Goal: Transaction & Acquisition: Book appointment/travel/reservation

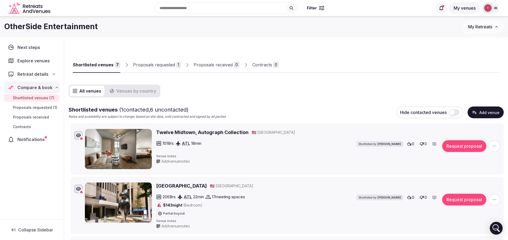
click at [154, 33] on div "OtherSide Entertainment My Retreats" at bounding box center [254, 26] width 508 height 13
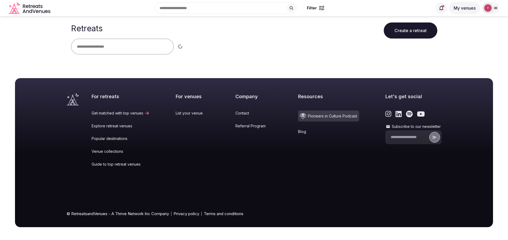
click at [117, 43] on input "text" at bounding box center [122, 47] width 103 height 16
type input "*"
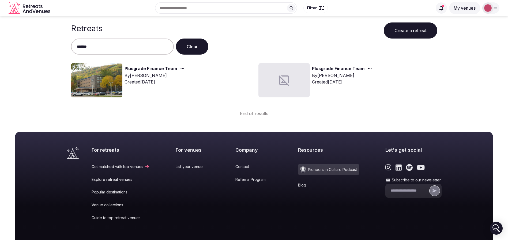
type input "*******"
click at [96, 91] on img at bounding box center [96, 80] width 51 height 34
click at [104, 79] on img at bounding box center [96, 80] width 51 height 34
click at [136, 69] on link "Plusgrade Finance Team" at bounding box center [151, 68] width 53 height 7
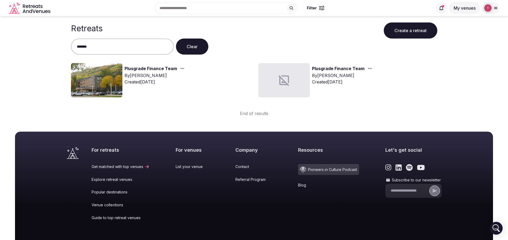
click at [136, 69] on link "Plusgrade Finance Team" at bounding box center [151, 68] width 53 height 7
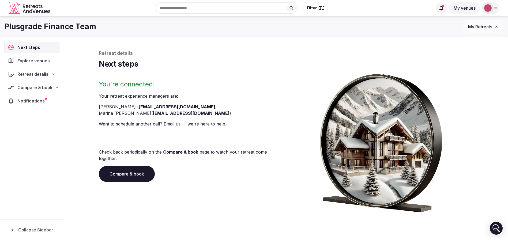
click at [132, 168] on link "Compare & book" at bounding box center [127, 174] width 56 height 16
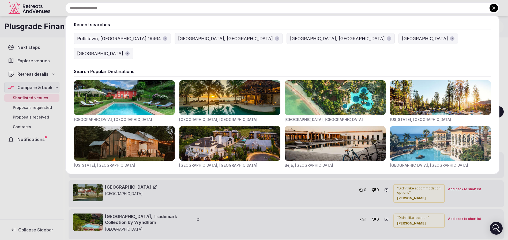
click at [189, 9] on div "Recent searches Pottstown, PA 19464 Atlanta, GA Barcelona, Spain Spain Croatia …" at bounding box center [276, 7] width 447 height 11
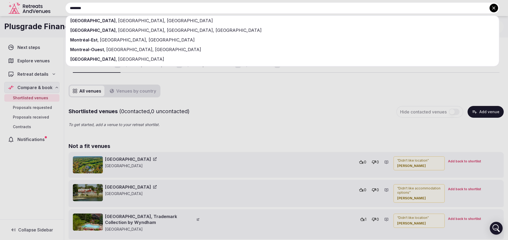
type input "********"
click at [184, 18] on div "Montreal , QC, Canada" at bounding box center [282, 21] width 433 height 10
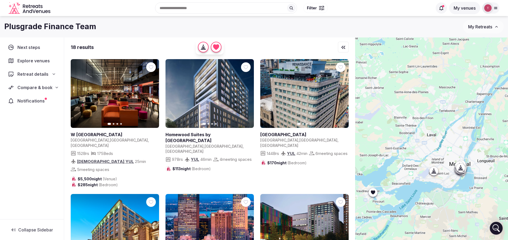
click at [291, 33] on div "Plusgrade Finance Team My Retreats" at bounding box center [254, 26] width 508 height 13
click at [0, 0] on icon at bounding box center [0, 0] width 0 height 0
click at [248, 93] on icon "button" at bounding box center [246, 94] width 4 height 4
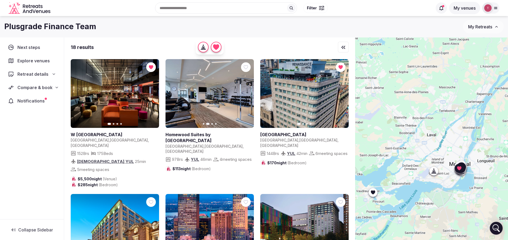
click at [248, 94] on icon "button" at bounding box center [246, 94] width 4 height 4
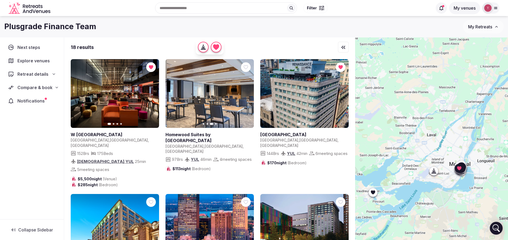
click at [248, 94] on icon "button" at bounding box center [246, 94] width 4 height 4
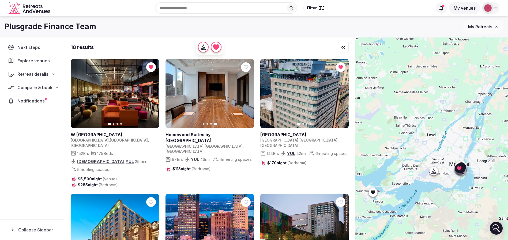
click at [0, 0] on icon at bounding box center [0, 0] width 0 height 0
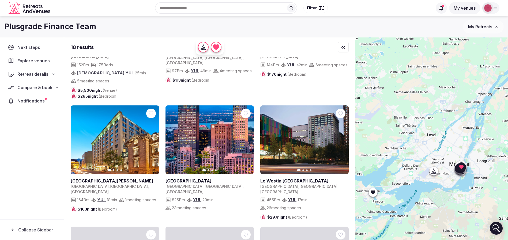
scroll to position [121, 0]
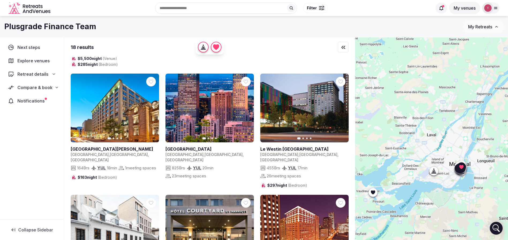
click at [152, 106] on icon "button" at bounding box center [152, 108] width 2 height 4
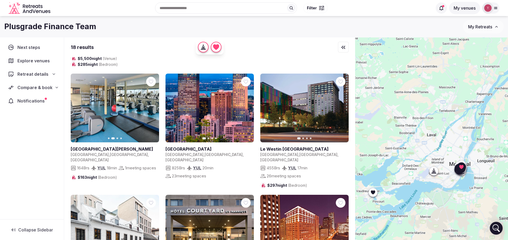
click at [248, 106] on icon "button" at bounding box center [246, 108] width 4 height 4
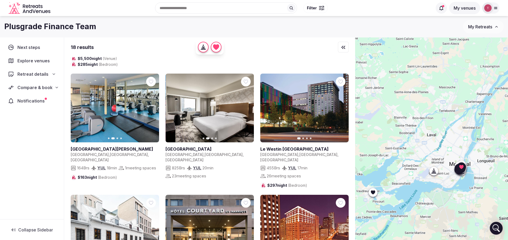
click at [248, 106] on icon "button" at bounding box center [246, 108] width 4 height 4
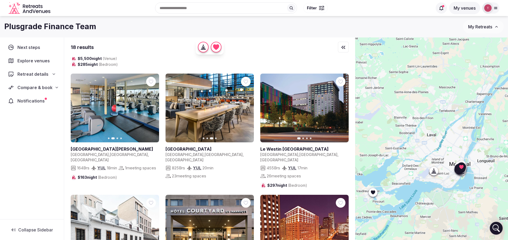
click at [248, 106] on icon "button" at bounding box center [246, 108] width 4 height 4
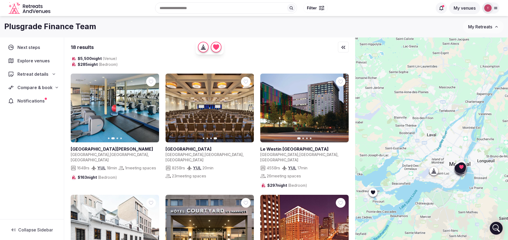
click at [343, 106] on icon "button" at bounding box center [341, 108] width 4 height 4
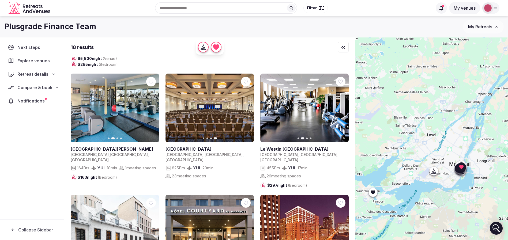
click at [343, 106] on icon "button" at bounding box center [341, 108] width 4 height 4
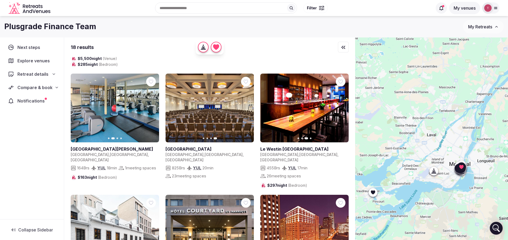
click at [0, 0] on icon at bounding box center [0, 0] width 0 height 0
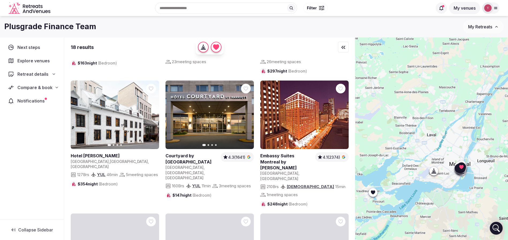
scroll to position [241, 0]
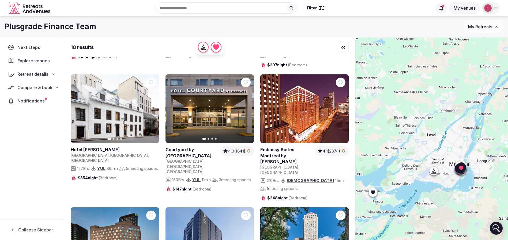
click at [338, 105] on button "Next slide" at bounding box center [341, 109] width 9 height 9
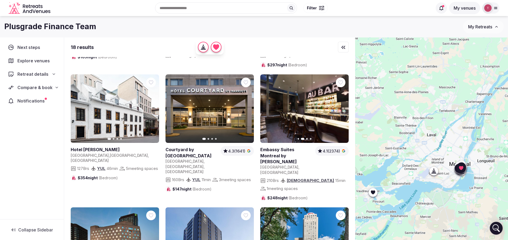
click at [340, 107] on icon "button" at bounding box center [341, 109] width 4 height 4
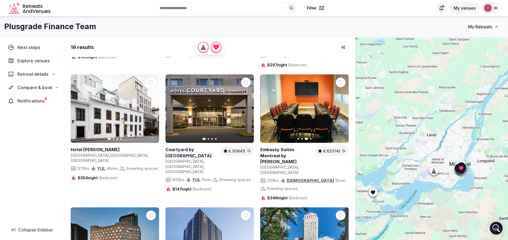
click at [342, 107] on icon "button" at bounding box center [341, 109] width 4 height 4
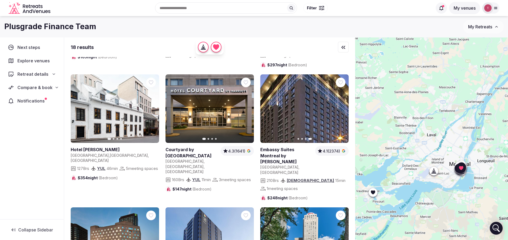
click at [0, 0] on icon at bounding box center [0, 0] width 0 height 0
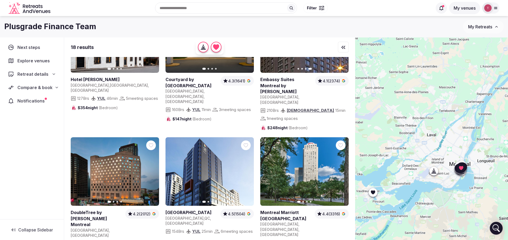
scroll to position [362, 0]
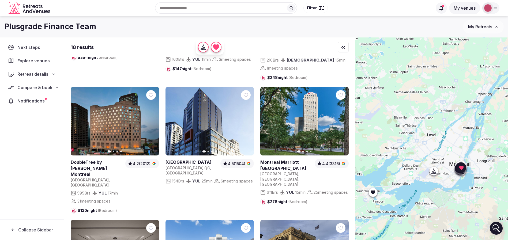
click at [152, 120] on icon "button" at bounding box center [152, 122] width 2 height 4
click at [0, 0] on icon at bounding box center [0, 0] width 0 height 0
click at [247, 120] on icon "button" at bounding box center [247, 122] width 2 height 4
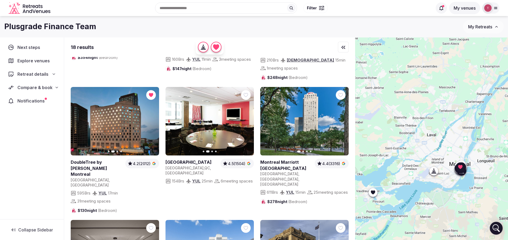
click at [0, 0] on icon at bounding box center [0, 0] width 0 height 0
click at [343, 119] on icon "button" at bounding box center [341, 121] width 4 height 4
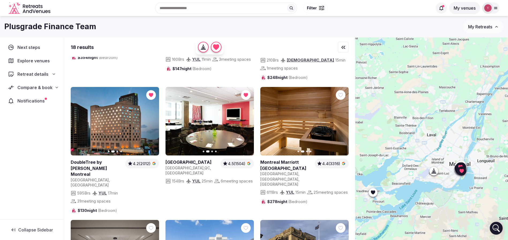
click at [341, 119] on icon "button" at bounding box center [341, 121] width 4 height 4
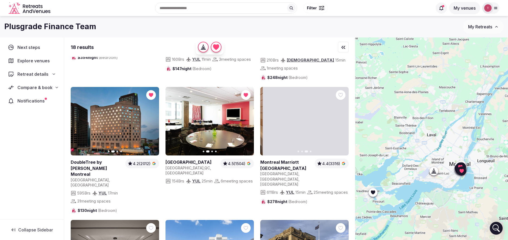
click at [341, 119] on icon "button" at bounding box center [341, 121] width 4 height 4
drag, startPoint x: 342, startPoint y: 64, endPoint x: 329, endPoint y: 72, distance: 15.2
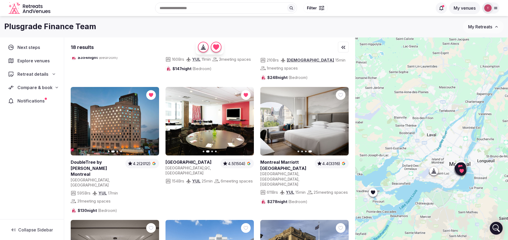
click at [0, 0] on icon at bounding box center [0, 0] width 0 height 0
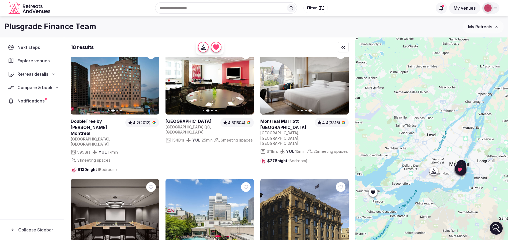
scroll to position [442, 0]
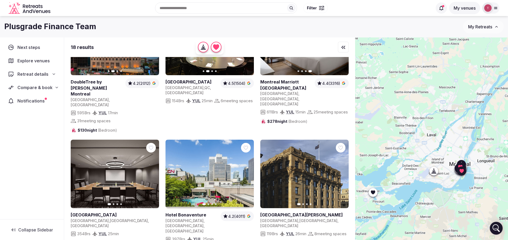
click at [0, 0] on icon at bounding box center [0, 0] width 0 height 0
click at [249, 170] on button "Next slide" at bounding box center [246, 174] width 9 height 9
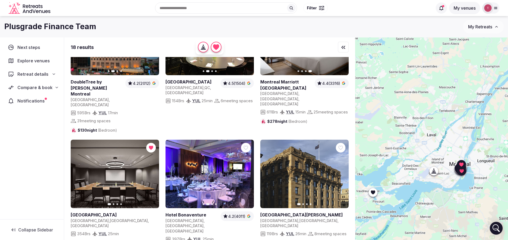
click at [247, 172] on icon "button" at bounding box center [246, 174] width 4 height 4
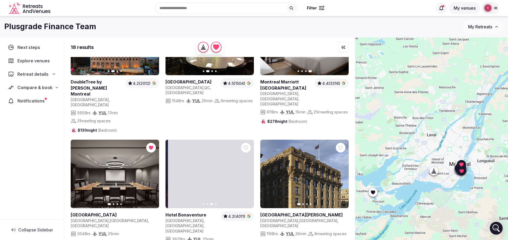
click at [247, 172] on icon "button" at bounding box center [246, 174] width 4 height 4
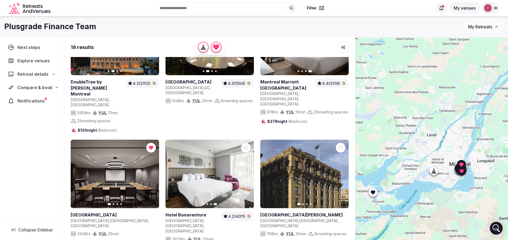
click at [0, 0] on icon at bounding box center [0, 0] width 0 height 0
click at [342, 172] on icon "button" at bounding box center [341, 174] width 4 height 4
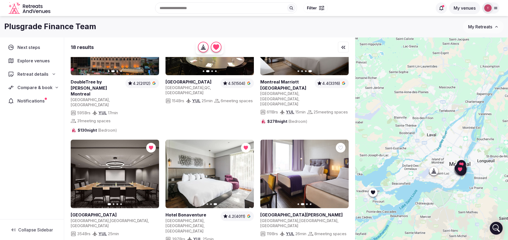
click at [342, 172] on icon "button" at bounding box center [341, 174] width 4 height 4
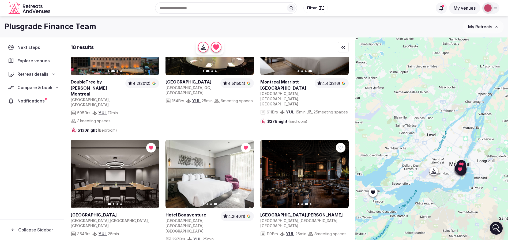
click at [342, 172] on icon "button" at bounding box center [341, 174] width 4 height 4
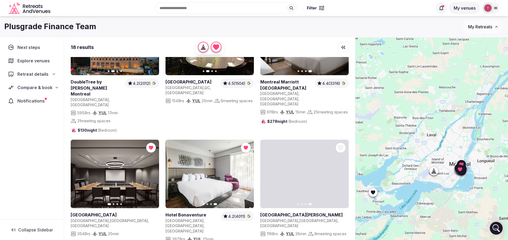
scroll to position [528, 0]
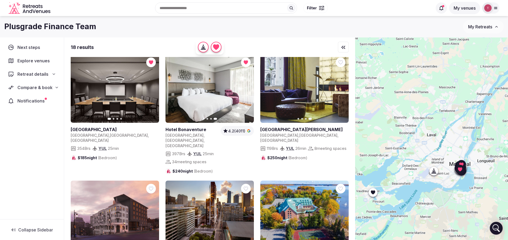
click at [150, 213] on icon "button" at bounding box center [152, 215] width 4 height 4
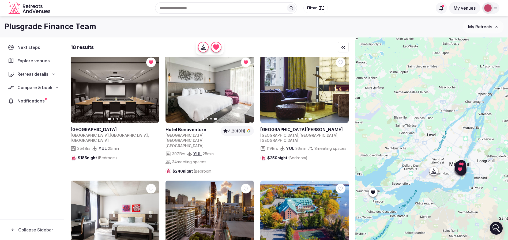
click at [150, 213] on icon "button" at bounding box center [152, 215] width 4 height 4
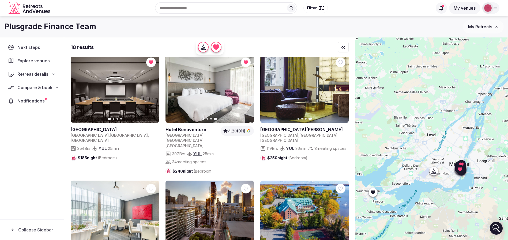
scroll to position [40, 0]
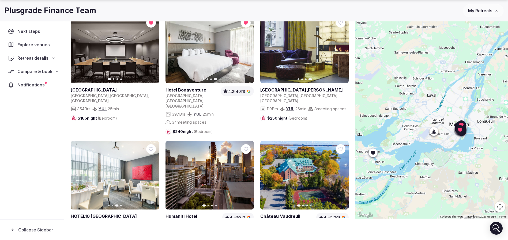
click at [0, 0] on icon at bounding box center [0, 0] width 0 height 0
click at [341, 173] on icon "button" at bounding box center [341, 175] width 4 height 4
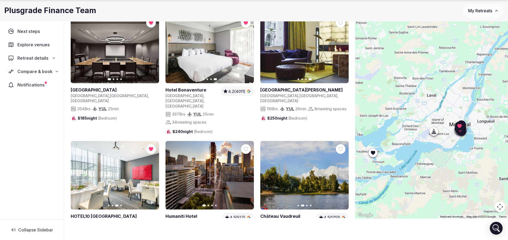
click at [246, 173] on icon "button" at bounding box center [246, 175] width 4 height 4
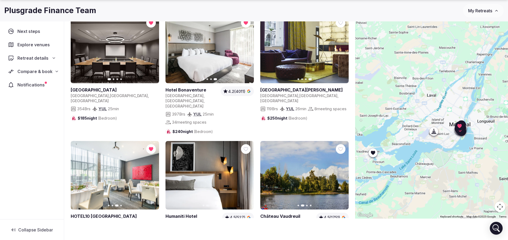
click at [246, 173] on icon "button" at bounding box center [246, 175] width 4 height 4
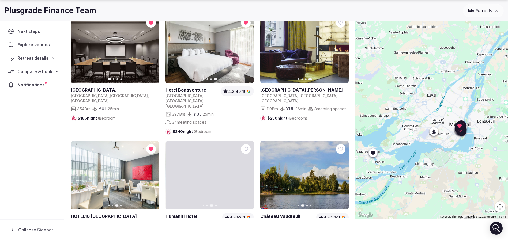
click at [246, 173] on icon "button" at bounding box center [246, 175] width 4 height 4
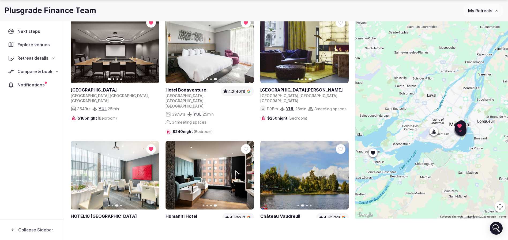
click at [0, 0] on icon at bounding box center [0, 0] width 0 height 0
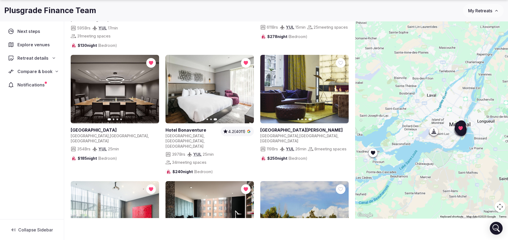
scroll to position [407, 0]
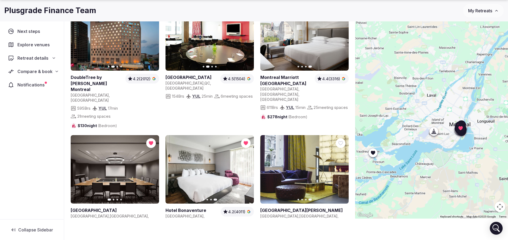
drag, startPoint x: 342, startPoint y: 100, endPoint x: 337, endPoint y: 101, distance: 5.4
click at [0, 0] on icon at bounding box center [0, 0] width 0 height 0
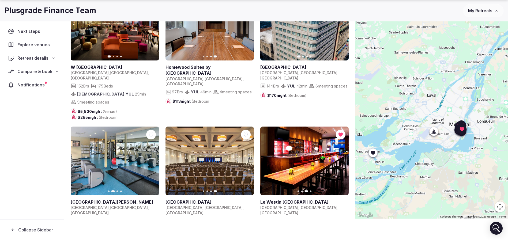
scroll to position [40, 0]
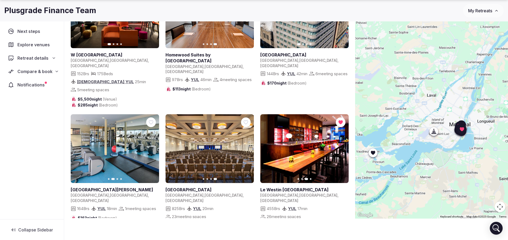
click at [249, 118] on div at bounding box center [246, 123] width 10 height 10
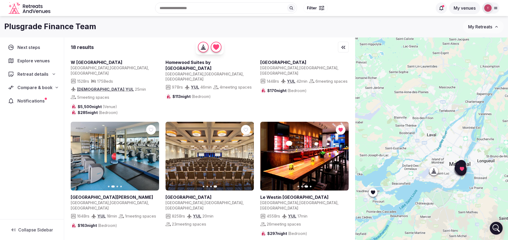
scroll to position [80, 0]
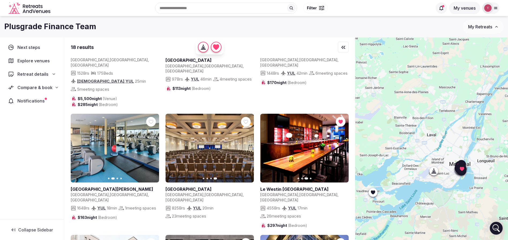
click at [0, 0] on icon at bounding box center [0, 0] width 0 height 0
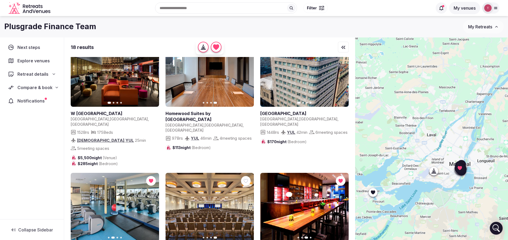
scroll to position [0, 0]
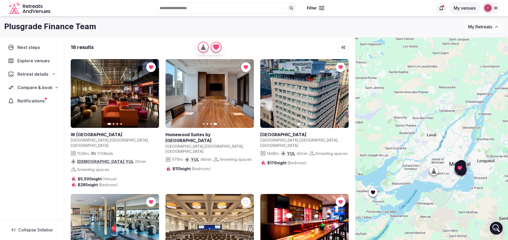
click at [50, 89] on span "Compare & book" at bounding box center [34, 87] width 35 height 6
click at [37, 96] on span "Shortlisted venues" at bounding box center [30, 97] width 35 height 5
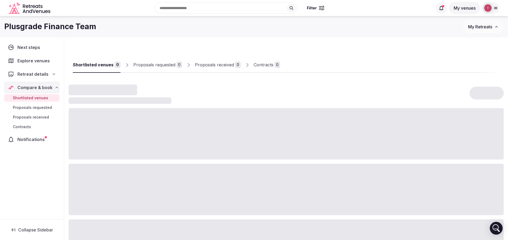
click at [36, 98] on span "Shortlisted venues" at bounding box center [30, 97] width 35 height 5
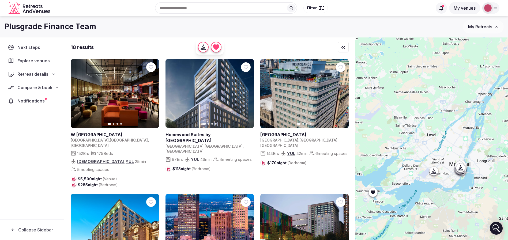
click at [45, 89] on span "Compare & book" at bounding box center [34, 87] width 35 height 6
click at [42, 100] on span "Shortlisted venues" at bounding box center [30, 97] width 35 height 5
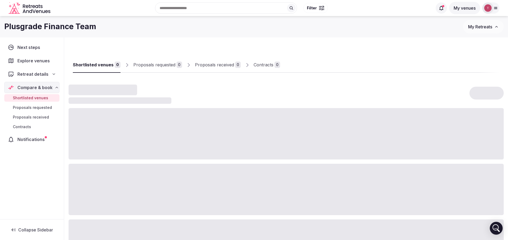
click at [42, 100] on span "Shortlisted venues" at bounding box center [30, 97] width 35 height 5
click at [237, 66] on div "0" at bounding box center [238, 65] width 6 height 6
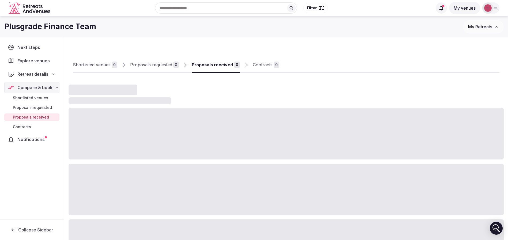
click at [232, 65] on div "Proposals received 0" at bounding box center [216, 65] width 48 height 6
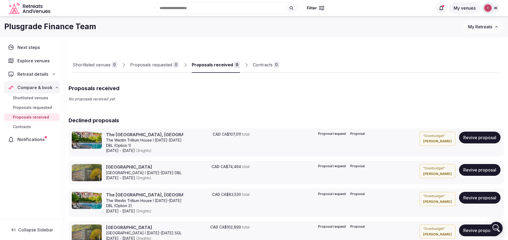
click at [232, 65] on div "Proposals received 0" at bounding box center [216, 65] width 48 height 6
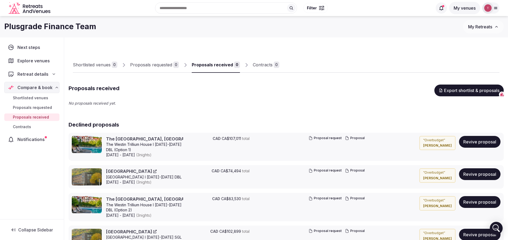
click at [144, 140] on link "The [GEOGRAPHIC_DATA], [GEOGRAPHIC_DATA]" at bounding box center [160, 139] width 109 height 6
click at [470, 142] on button "Revive proposal" at bounding box center [480, 142] width 42 height 12
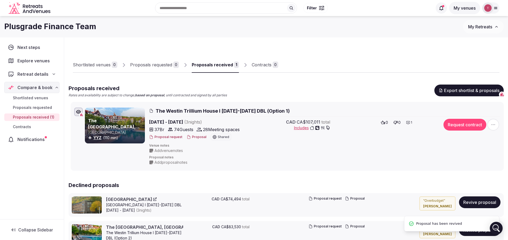
click at [196, 138] on button "Proposal" at bounding box center [197, 137] width 20 height 5
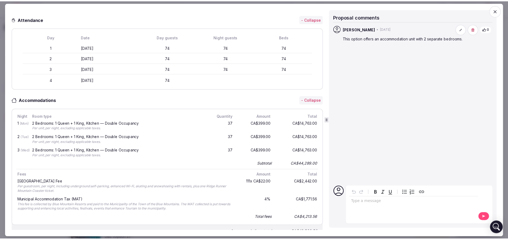
scroll to position [161, 0]
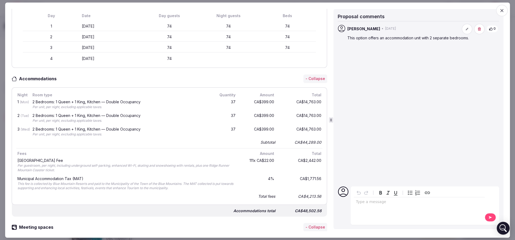
click at [290, 102] on div "CA$14,763.00" at bounding box center [300, 105] width 43 height 12
drag, startPoint x: 270, startPoint y: 103, endPoint x: 251, endPoint y: 103, distance: 19.3
click at [251, 103] on div "1 (Mon) 2 Bedrooms: 1 Queen + 1 King, Kitchen — Double Occupancy Per unit, per …" at bounding box center [169, 105] width 306 height 14
click at [251, 103] on div "CA$399.00" at bounding box center [258, 105] width 34 height 12
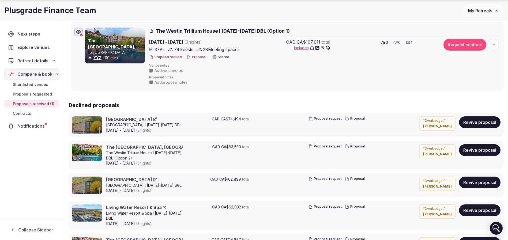
scroll to position [80, 0]
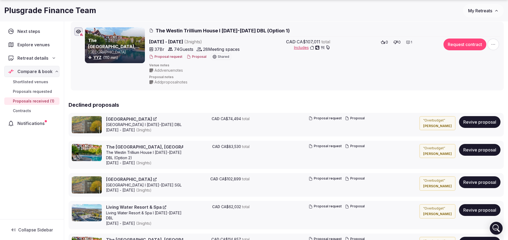
click at [467, 123] on button "Revive proposal" at bounding box center [480, 122] width 42 height 12
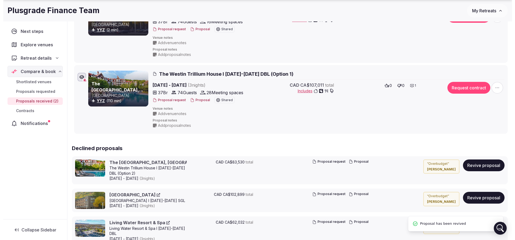
scroll to position [121, 0]
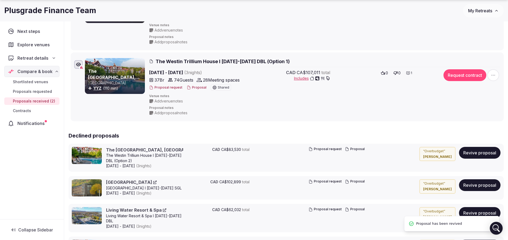
click at [198, 87] on button "Proposal" at bounding box center [197, 87] width 20 height 5
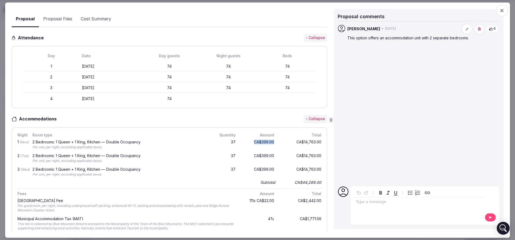
drag, startPoint x: 265, startPoint y: 140, endPoint x: 270, endPoint y: 141, distance: 5.2
click at [270, 141] on div "1 (Mon) 2 Bedrooms: 1 Queen + 1 King, Kitchen — Double Occupancy Per unit, per …" at bounding box center [169, 145] width 306 height 14
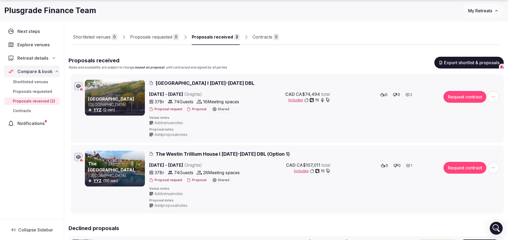
scroll to position [0, 0]
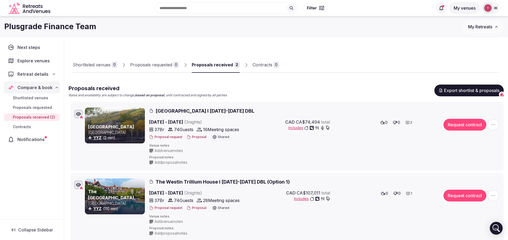
click at [491, 122] on icon "button" at bounding box center [493, 124] width 5 height 5
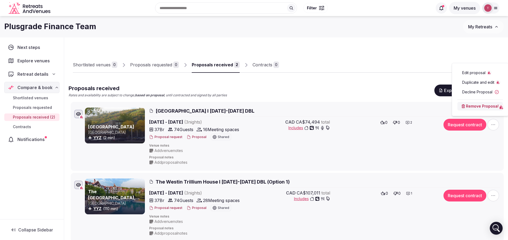
click at [479, 96] on button "Decline Proposal" at bounding box center [481, 92] width 46 height 9
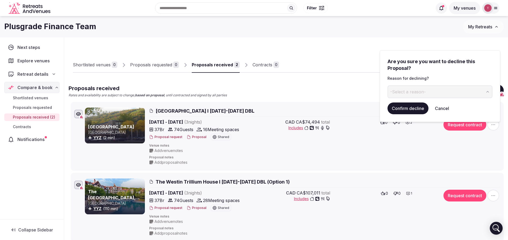
click at [408, 91] on span "-Select a reason-" at bounding box center [408, 92] width 36 height 6
click at [415, 107] on button "Confirm decline" at bounding box center [408, 109] width 41 height 12
click at [410, 109] on button "Confirm decline" at bounding box center [408, 109] width 41 height 12
click at [409, 113] on button "Confirm decline" at bounding box center [408, 109] width 41 height 12
click at [412, 110] on button "Confirm decline" at bounding box center [408, 109] width 41 height 12
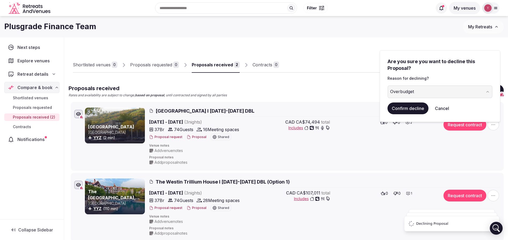
click at [412, 110] on button "Confirm decline" at bounding box center [408, 109] width 41 height 12
click at [402, 108] on button "Confirm decline" at bounding box center [408, 109] width 41 height 12
click at [410, 108] on button "Confirm decline" at bounding box center [408, 109] width 41 height 12
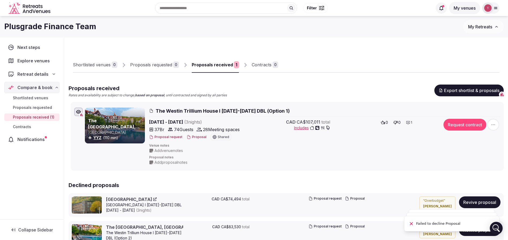
click at [493, 126] on icon "button" at bounding box center [493, 124] width 5 height 5
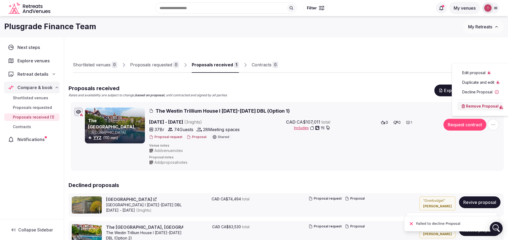
click at [479, 94] on button "Decline Proposal" at bounding box center [481, 92] width 46 height 9
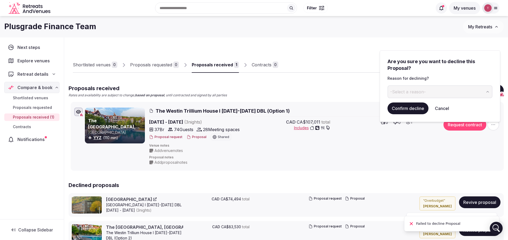
click at [416, 93] on span "-Select a reason-" at bounding box center [408, 92] width 36 height 6
click at [408, 111] on button "Confirm decline" at bounding box center [408, 109] width 41 height 12
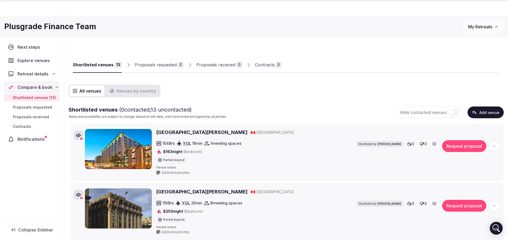
scroll to position [80, 0]
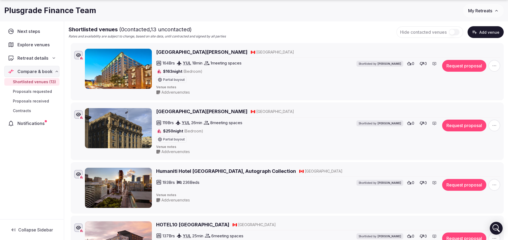
click at [200, 51] on h2 "[GEOGRAPHIC_DATA][PERSON_NAME]" at bounding box center [201, 52] width 91 height 7
click at [163, 112] on h2 "[GEOGRAPHIC_DATA][PERSON_NAME]" at bounding box center [201, 111] width 91 height 7
click at [174, 169] on h2 "Humaniti Hotel Montreal, Autograph Collection" at bounding box center [226, 171] width 140 height 7
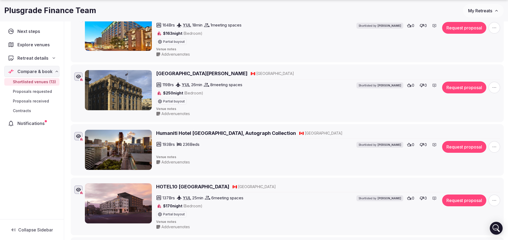
scroll to position [161, 0]
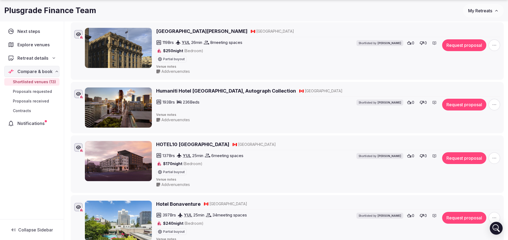
click at [193, 147] on h2 "HOTEL10 Montreal" at bounding box center [192, 144] width 73 height 7
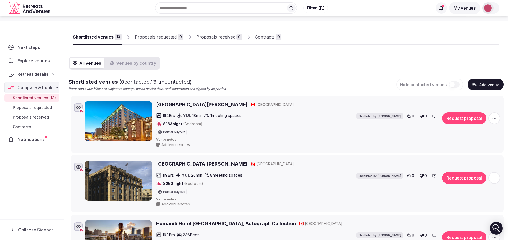
scroll to position [40, 0]
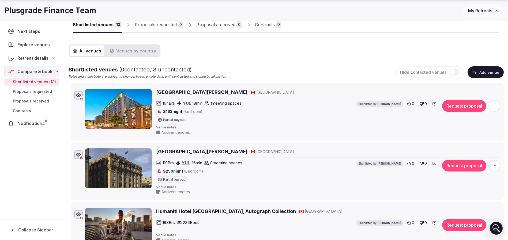
click at [490, 72] on button "Add venue" at bounding box center [486, 72] width 36 height 12
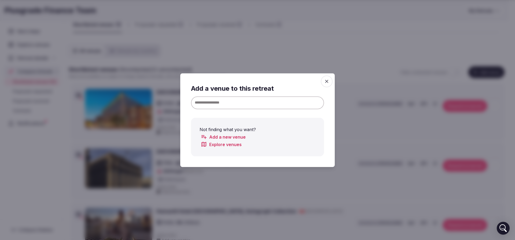
click at [222, 103] on input at bounding box center [257, 102] width 133 height 13
paste input "**********"
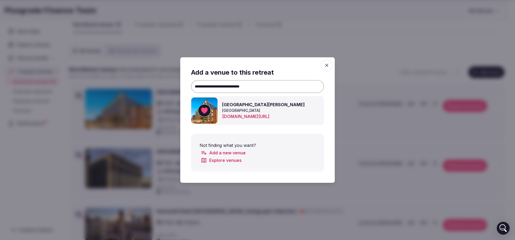
type input "**********"
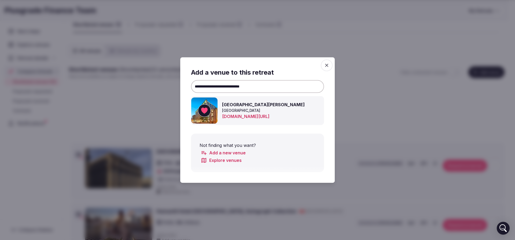
click at [207, 113] on div at bounding box center [204, 110] width 13 height 13
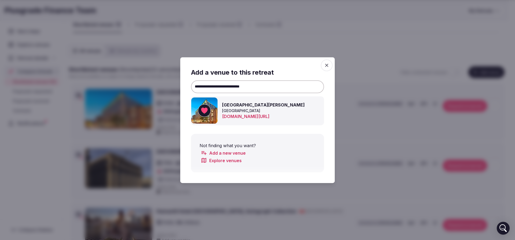
click at [399, 51] on div at bounding box center [257, 120] width 515 height 240
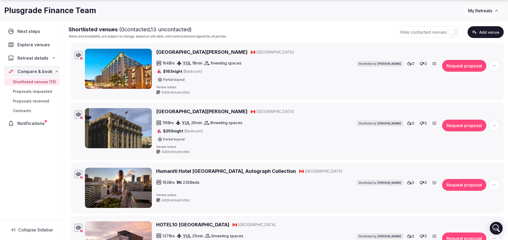
scroll to position [121, 0]
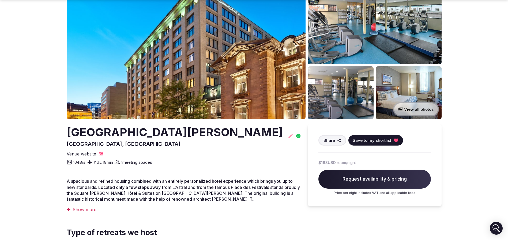
scroll to position [80, 0]
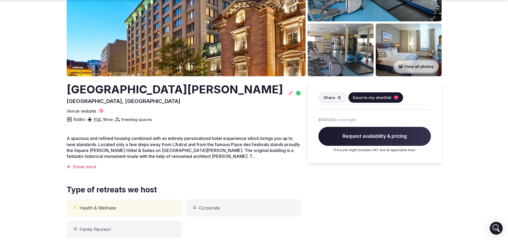
drag, startPoint x: 63, startPoint y: 86, endPoint x: 241, endPoint y: 88, distance: 177.7
click at [242, 86] on section "View all photos [GEOGRAPHIC_DATA][PERSON_NAME], [GEOGRAPHIC_DATA] Share Save to…" at bounding box center [254, 207] width 508 height 543
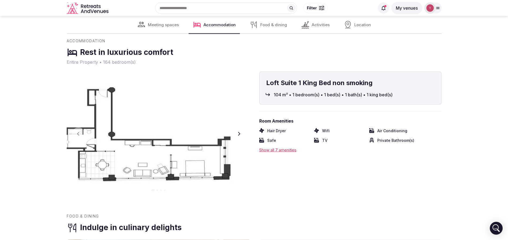
scroll to position [724, 0]
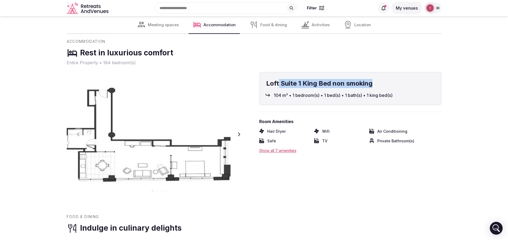
drag, startPoint x: 278, startPoint y: 81, endPoint x: 371, endPoint y: 82, distance: 93.8
click at [371, 82] on h4 "Loft Suite 1 King Bed non smoking" at bounding box center [350, 83] width 169 height 9
drag, startPoint x: 392, startPoint y: 85, endPoint x: 287, endPoint y: 85, distance: 104.8
click at [287, 85] on h4 "Loft Suite 1 King Bed non smoking" at bounding box center [350, 83] width 169 height 9
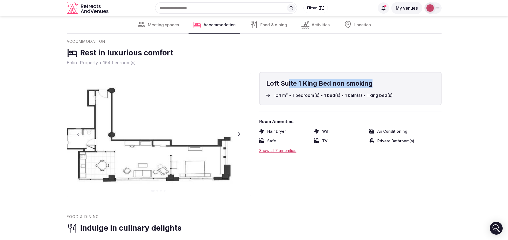
click at [287, 85] on h4 "Loft Suite 1 King Bed non smoking" at bounding box center [350, 83] width 169 height 9
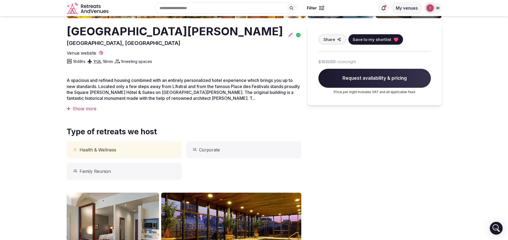
scroll to position [0, 0]
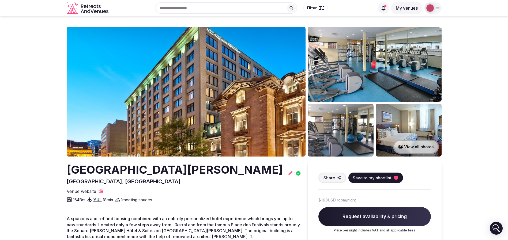
drag, startPoint x: 62, startPoint y: 165, endPoint x: 251, endPoint y: 167, distance: 189.7
click at [251, 167] on div "[GEOGRAPHIC_DATA][PERSON_NAME], [GEOGRAPHIC_DATA]" at bounding box center [184, 173] width 235 height 23
click at [394, 178] on icon at bounding box center [396, 178] width 4 height 4
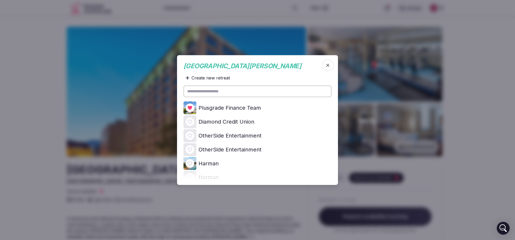
click at [194, 109] on div at bounding box center [189, 108] width 13 height 13
click at [0, 0] on icon at bounding box center [0, 0] width 0 height 0
click at [45, 85] on div at bounding box center [257, 120] width 515 height 240
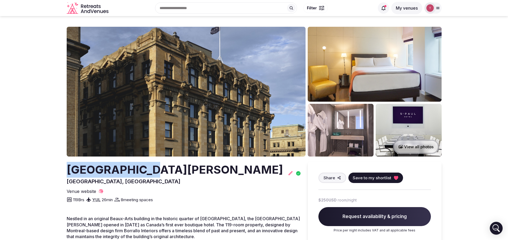
drag, startPoint x: 55, startPoint y: 168, endPoint x: 191, endPoint y: 171, distance: 135.9
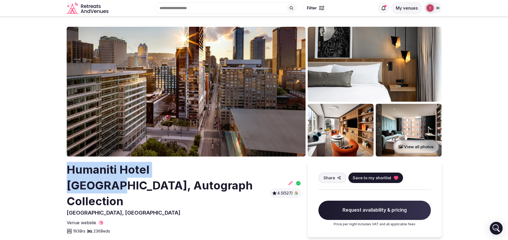
drag, startPoint x: 58, startPoint y: 165, endPoint x: 200, endPoint y: 169, distance: 141.8
copy h2 "Humaniti [GEOGRAPHIC_DATA]"
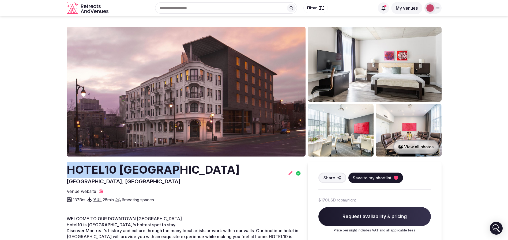
drag, startPoint x: 57, startPoint y: 161, endPoint x: 177, endPoint y: 166, distance: 119.9
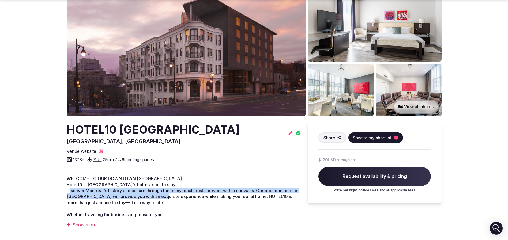
drag, startPoint x: 70, startPoint y: 193, endPoint x: 164, endPoint y: 194, distance: 93.5
click at [164, 194] on p "WELCOME TO OUR DOWNTOWN MONTREAL HOTEL Hotel10 is Montreal's hottest spot to st…" at bounding box center [184, 197] width 235 height 42
click at [164, 194] on span "Discover Montreal's history and culture through the many local artists artwork …" at bounding box center [183, 196] width 232 height 17
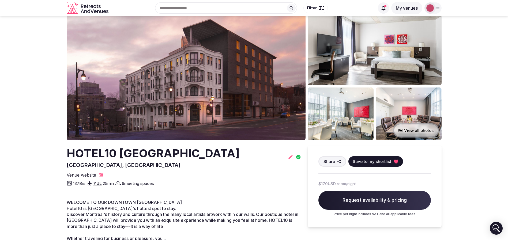
scroll to position [0, 0]
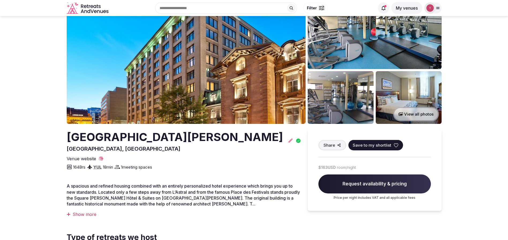
scroll to position [40, 0]
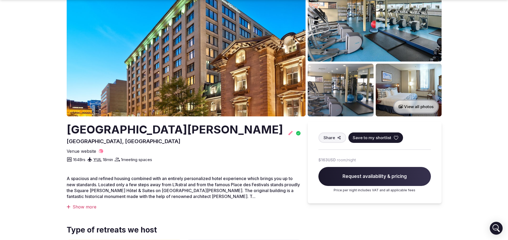
drag, startPoint x: 66, startPoint y: 133, endPoint x: 253, endPoint y: 132, distance: 186.5
copy h2 "[GEOGRAPHIC_DATA][PERSON_NAME]"
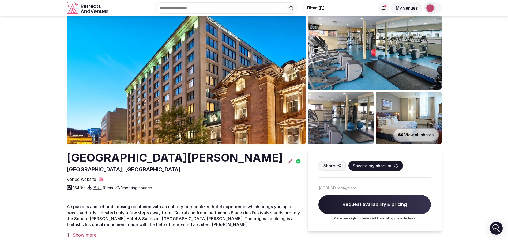
scroll to position [0, 0]
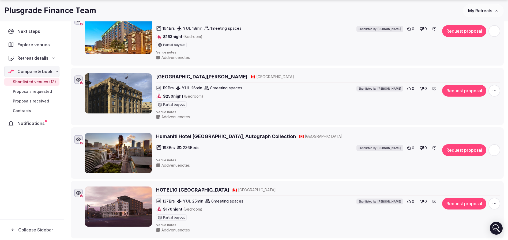
scroll to position [161, 0]
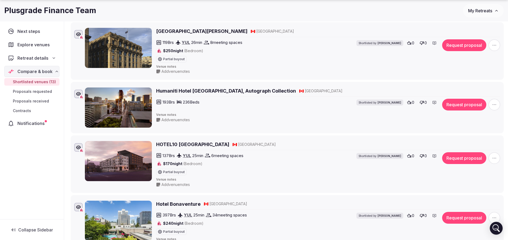
click at [493, 46] on icon "button" at bounding box center [494, 45] width 5 height 5
click at [473, 96] on button "Remove Venue" at bounding box center [480, 97] width 45 height 9
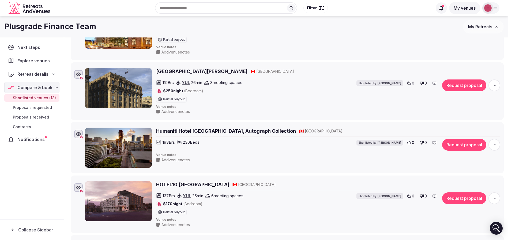
scroll to position [0, 0]
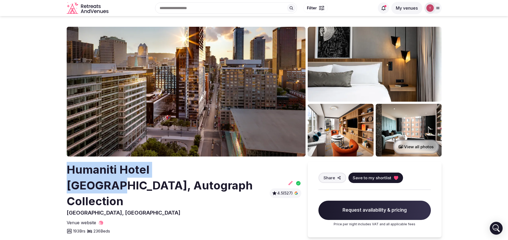
drag, startPoint x: 110, startPoint y: 161, endPoint x: 199, endPoint y: 163, distance: 88.5
copy h2 "Humaniti [GEOGRAPHIC_DATA]"
copy h2 "Humaniti Hotel Montreal"
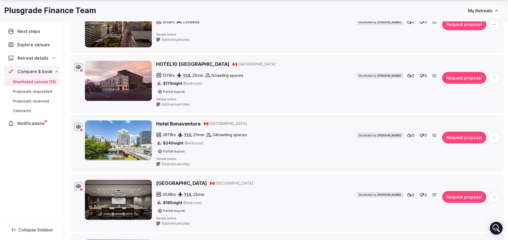
scroll to position [322, 0]
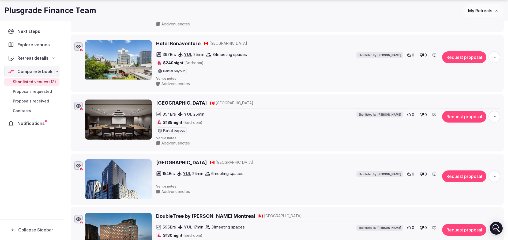
click at [186, 44] on h2 "Hotel Bonaventure" at bounding box center [178, 43] width 44 height 7
click at [175, 103] on h2 "Hyatt Place Montreal Downtown" at bounding box center [181, 103] width 51 height 7
click at [176, 163] on h2 "ALT Hotel Montreal" at bounding box center [181, 162] width 51 height 7
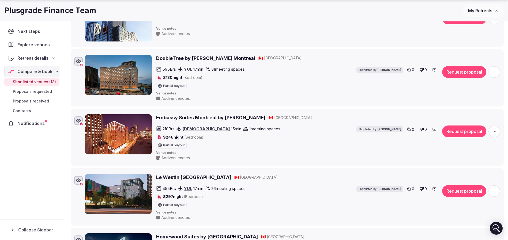
scroll to position [482, 0]
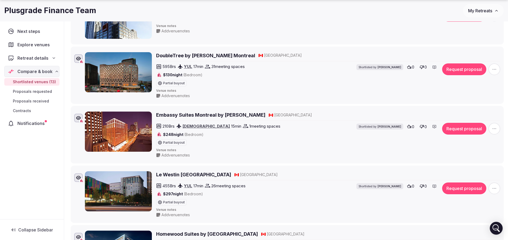
click at [201, 56] on h2 "DoubleTree by Hilton Montreal" at bounding box center [205, 55] width 99 height 7
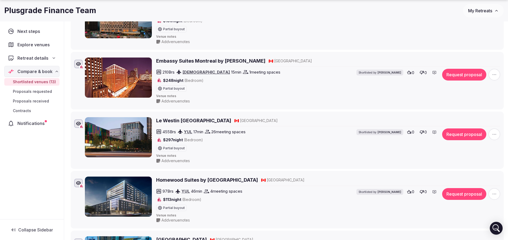
scroll to position [563, 0]
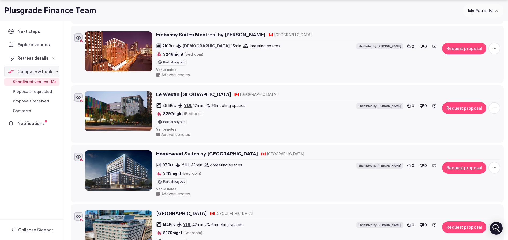
click at [209, 35] on h2 "Embassy Suites Montreal by Hilton" at bounding box center [210, 34] width 109 height 7
click at [164, 97] on h2 "Le Westin Montreal" at bounding box center [193, 94] width 75 height 7
click at [171, 154] on h2 "Homewood Suites by Hilton Montreal Downtown" at bounding box center [207, 154] width 102 height 7
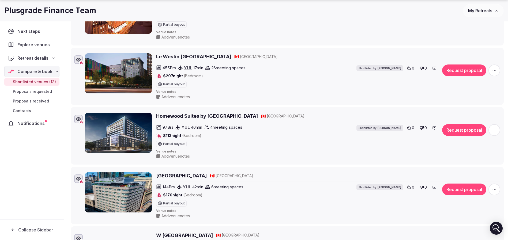
scroll to position [643, 0]
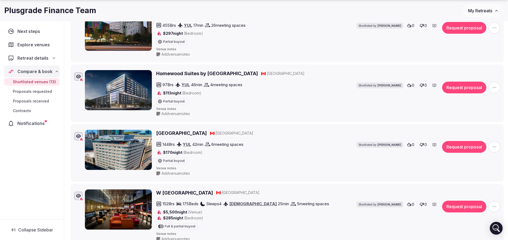
click at [204, 135] on h2 "Renaissance Montreal Downtown Hotel" at bounding box center [181, 133] width 51 height 7
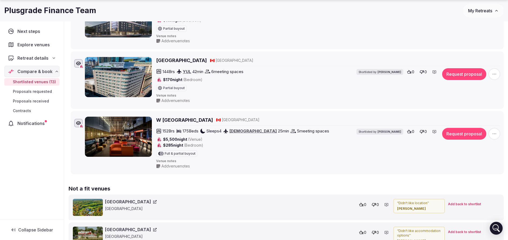
scroll to position [724, 0]
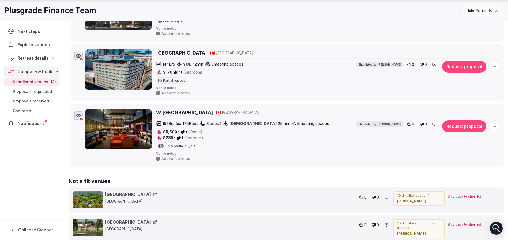
click at [176, 114] on h2 "W Montreal" at bounding box center [184, 112] width 57 height 7
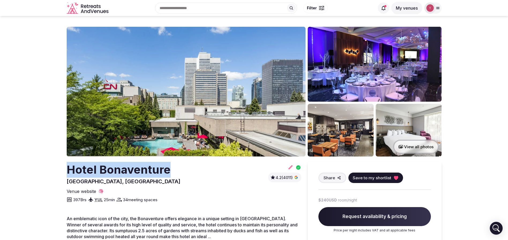
drag, startPoint x: 58, startPoint y: 166, endPoint x: 169, endPoint y: 165, distance: 110.9
copy h2 "Hotel Bonaventure"
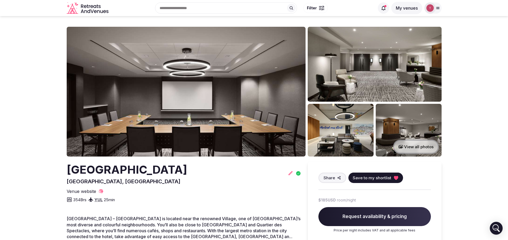
drag, startPoint x: 49, startPoint y: 169, endPoint x: 263, endPoint y: 164, distance: 213.4
click at [263, 164] on section "View all photos Hyatt Place Montreal Downtown Montréal, Canada Share Save to my…" at bounding box center [254, 149] width 508 height 266
copy h2 "[GEOGRAPHIC_DATA]"
click at [222, 105] on img at bounding box center [186, 92] width 239 height 130
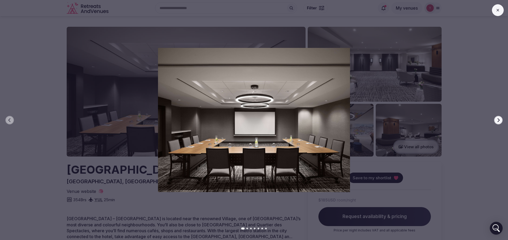
click at [499, 116] on button "Next slide" at bounding box center [498, 120] width 9 height 9
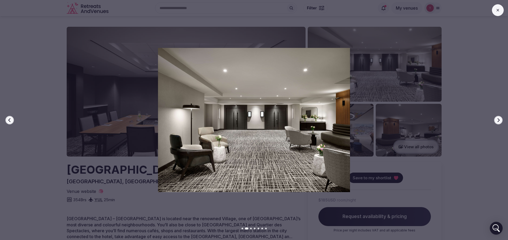
click at [498, 119] on icon "button" at bounding box center [499, 120] width 2 height 4
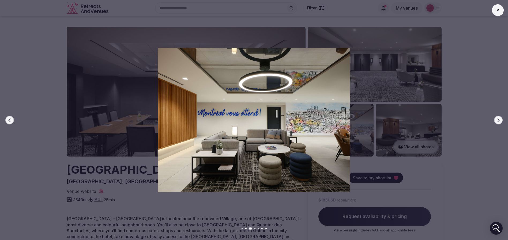
click at [498, 120] on icon "button" at bounding box center [499, 120] width 4 height 4
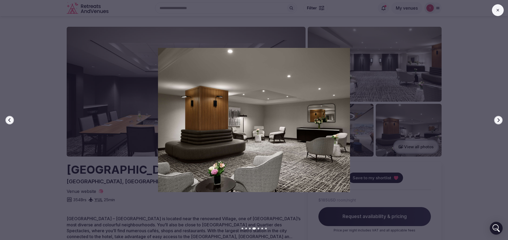
click at [498, 120] on icon "button" at bounding box center [499, 120] width 4 height 4
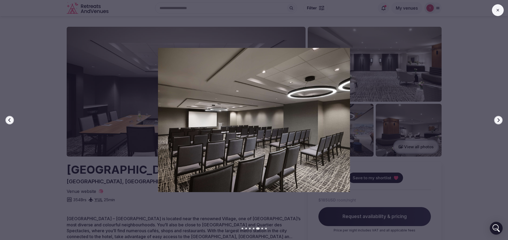
click at [498, 120] on icon "button" at bounding box center [499, 120] width 4 height 4
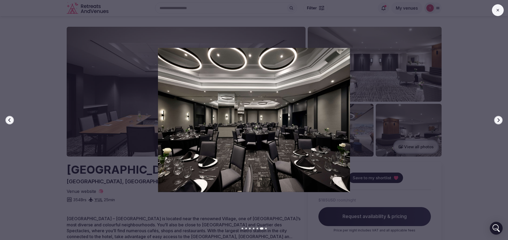
click at [498, 120] on icon "button" at bounding box center [499, 120] width 4 height 4
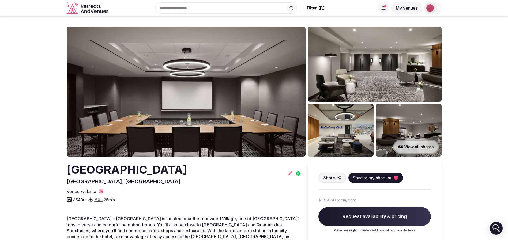
copy h2 "[GEOGRAPHIC_DATA]"
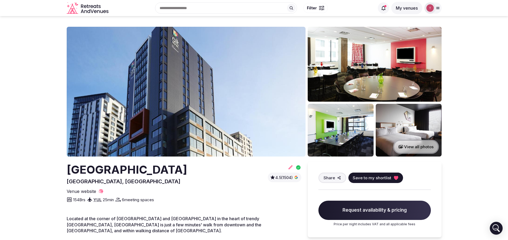
drag, startPoint x: 55, startPoint y: 167, endPoint x: 176, endPoint y: 171, distance: 120.9
click at [176, 171] on section "View all photos [GEOGRAPHIC_DATA], [GEOGRAPHIC_DATA] 4.5 (1504) Share Save to m…" at bounding box center [254, 187] width 508 height 342
copy h2 "[GEOGRAPHIC_DATA]"
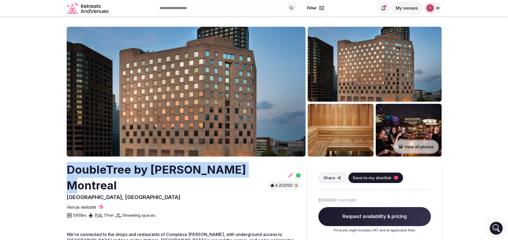
drag, startPoint x: 57, startPoint y: 170, endPoint x: 243, endPoint y: 169, distance: 185.2
copy h2 "DoubleTree by Hilton Montreal"
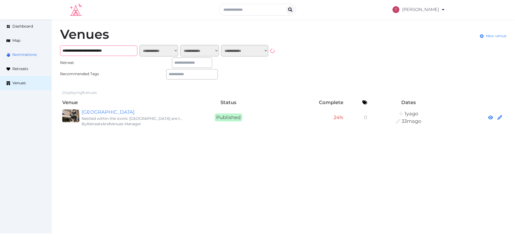
drag, startPoint x: 129, startPoint y: 50, endPoint x: 32, endPoint y: 49, distance: 97.6
click at [32, 49] on div "**********" at bounding box center [257, 77] width 515 height 117
paste input "text"
type input "**********"
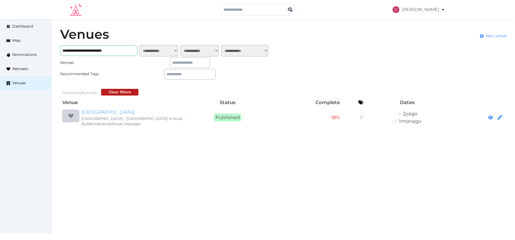
click at [146, 113] on link "[GEOGRAPHIC_DATA]" at bounding box center [132, 113] width 103 height 8
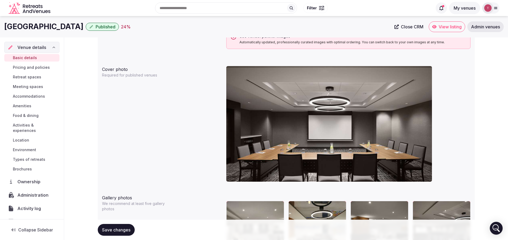
scroll to position [387, 0]
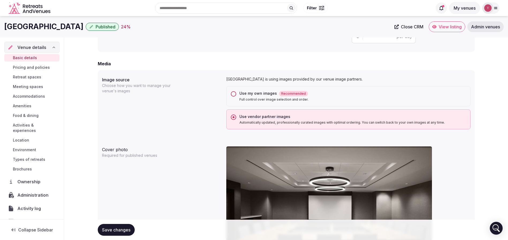
click at [237, 92] on div "Use my own images Recommended Full control over image selection and order." at bounding box center [348, 96] width 244 height 20
click at [234, 94] on button "Use my own images Recommended Full control over image selection and order." at bounding box center [233, 93] width 5 height 5
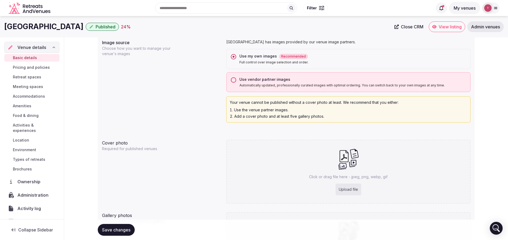
scroll to position [379, 0]
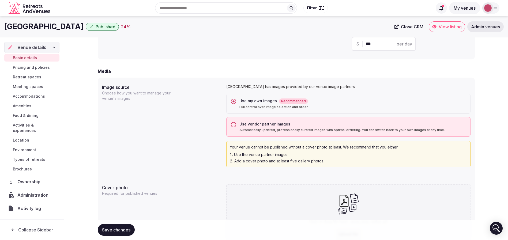
click at [235, 125] on button "Use vendor partner images Automatically updated, professionally curated images …" at bounding box center [233, 124] width 5 height 5
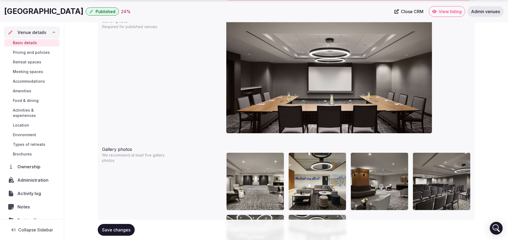
scroll to position [588, 0]
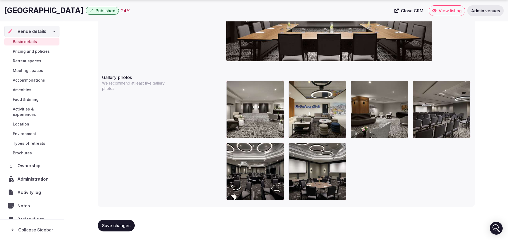
click at [366, 177] on div at bounding box center [348, 141] width 244 height 120
click at [363, 170] on div at bounding box center [348, 141] width 244 height 120
click at [132, 120] on div "Gallery photos We recommend at least five gallery photos To pick up a draggable…" at bounding box center [286, 137] width 369 height 131
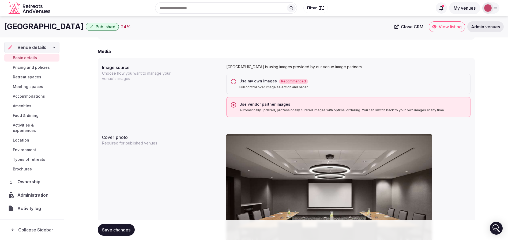
scroll to position [387, 0]
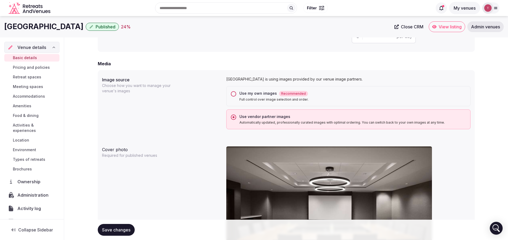
click at [239, 96] on div "Use my own images Recommended Full control over image selection and order." at bounding box center [348, 96] width 244 height 20
click at [233, 95] on button "Use my own images Recommended Full control over image selection and order." at bounding box center [233, 93] width 5 height 5
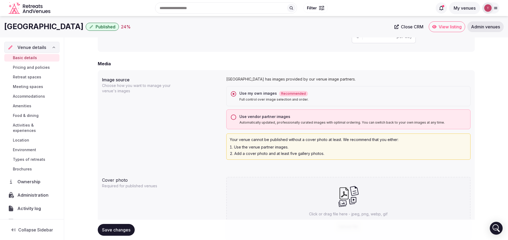
click at [233, 111] on div "Use vendor partner images Automatically updated, professionally curated images …" at bounding box center [348, 120] width 244 height 20
click at [232, 118] on button "Use vendor partner images Automatically updated, professionally curated images …" at bounding box center [233, 117] width 5 height 5
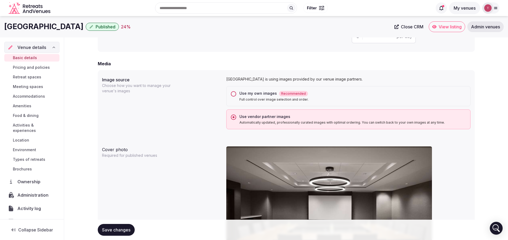
click at [234, 95] on button "Use my own images Recommended Full control over image selection and order." at bounding box center [233, 93] width 5 height 5
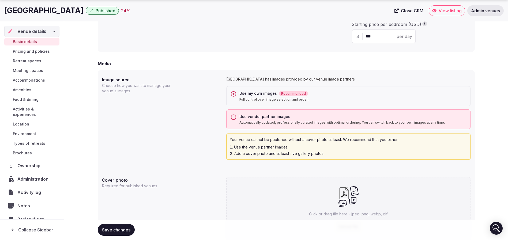
scroll to position [500, 0]
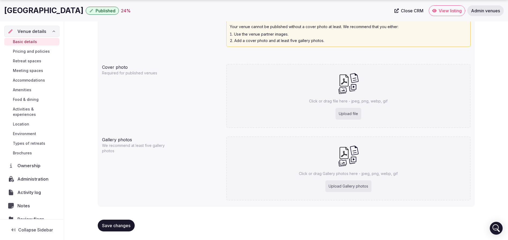
click at [352, 113] on div "Upload file" at bounding box center [349, 114] width 26 height 12
click at [364, 172] on p "Click or drag Gallery photos here - jpeg, png, webp, gif" at bounding box center [348, 173] width 99 height 5
type input "**********"
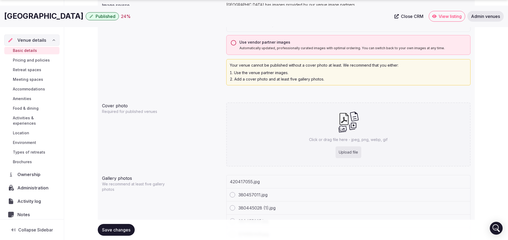
scroll to position [469, 0]
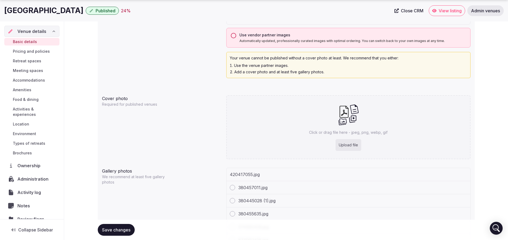
click at [349, 144] on div "Upload file" at bounding box center [349, 145] width 26 height 12
type input "**********"
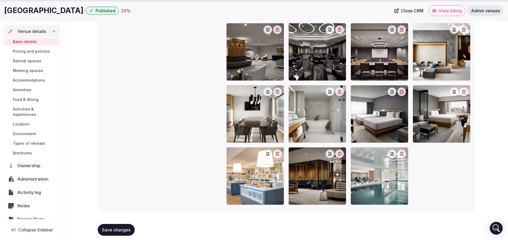
scroll to position [749, 0]
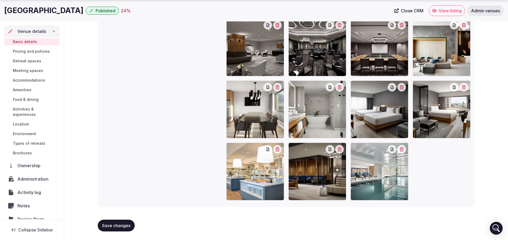
click at [126, 225] on span "Save changes" at bounding box center [116, 225] width 28 height 5
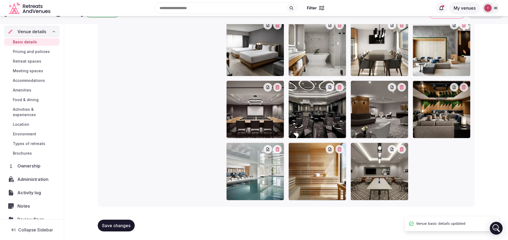
scroll to position [563, 0]
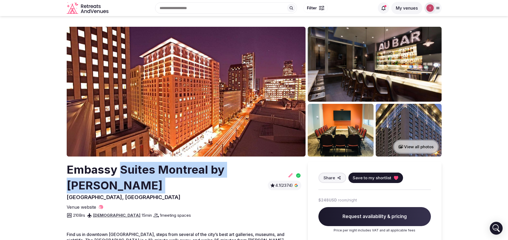
drag, startPoint x: 106, startPoint y: 171, endPoint x: 115, endPoint y: 172, distance: 9.8
click at [115, 172] on section "View all photos Embassy Suites Montreal by Hilton Montreal, Canada 4.1 (2374) S…" at bounding box center [254, 195] width 508 height 358
click at [115, 172] on h2 "Embassy Suites Montreal by Hilton" at bounding box center [166, 178] width 199 height 32
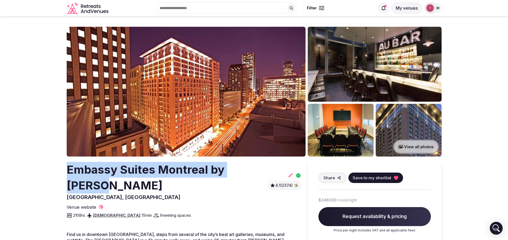
drag, startPoint x: 59, startPoint y: 172, endPoint x: 256, endPoint y: 165, distance: 196.3
click at [256, 165] on section "View all photos Embassy Suites Montreal by Hilton Montreal, Canada 4.1 (2374) S…" at bounding box center [254, 195] width 508 height 358
copy h2 "Embassy Suites Montreal by Hilton"
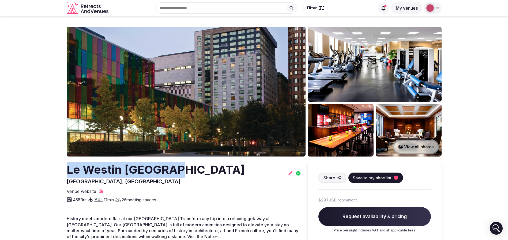
drag, startPoint x: 54, startPoint y: 172, endPoint x: 178, endPoint y: 167, distance: 124.2
copy h2 "Le Westin Montreal"
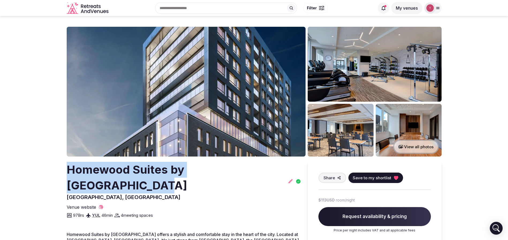
drag, startPoint x: 60, startPoint y: 166, endPoint x: 274, endPoint y: 162, distance: 213.6
copy h2 "Homewood Suites by [GEOGRAPHIC_DATA]"
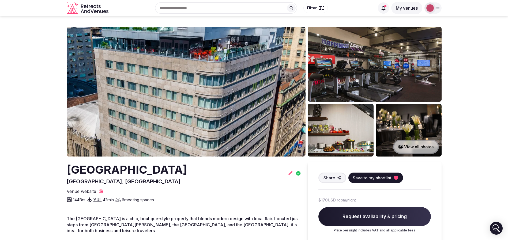
drag, startPoint x: 54, startPoint y: 172, endPoint x: 286, endPoint y: 164, distance: 232.2
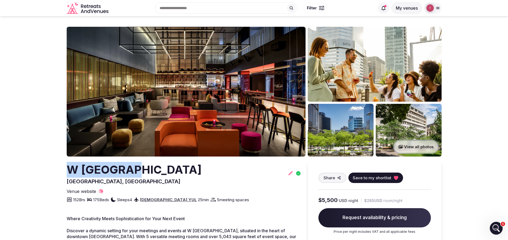
drag, startPoint x: 110, startPoint y: 164, endPoint x: 141, endPoint y: 165, distance: 31.4
copy h2 "W Montreal"
click at [394, 178] on icon at bounding box center [396, 178] width 4 height 4
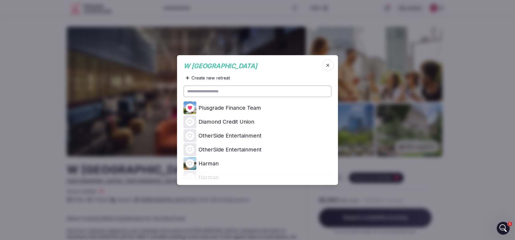
click at [0, 0] on icon at bounding box center [0, 0] width 0 height 0
click at [21, 90] on div at bounding box center [257, 120] width 515 height 240
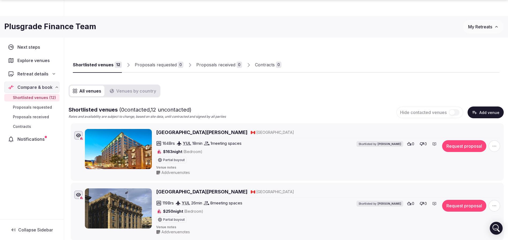
scroll to position [597, 0]
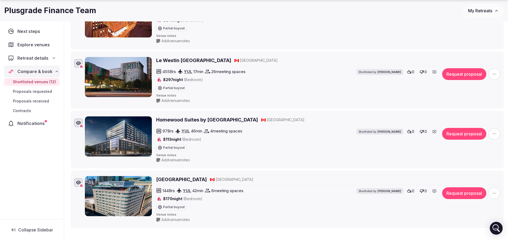
click at [495, 132] on icon "button" at bounding box center [494, 133] width 5 height 5
click at [485, 114] on button "Remove Venue" at bounding box center [480, 115] width 45 height 9
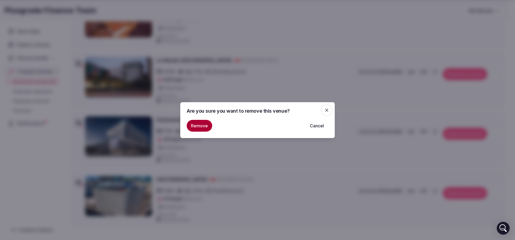
click at [198, 125] on button "Remove" at bounding box center [199, 126] width 25 height 12
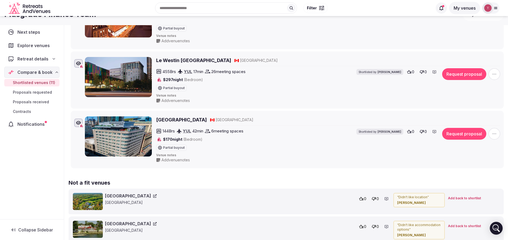
scroll to position [72, 0]
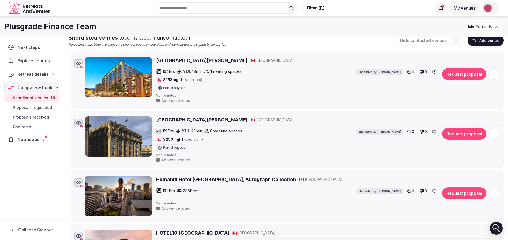
click at [499, 135] on span "button" at bounding box center [495, 134] width 12 height 12
click at [474, 117] on button "Remove Venue" at bounding box center [480, 115] width 45 height 9
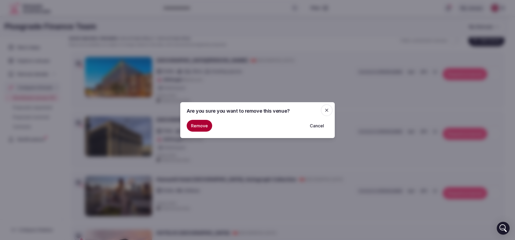
click at [197, 122] on button "Remove" at bounding box center [199, 126] width 25 height 12
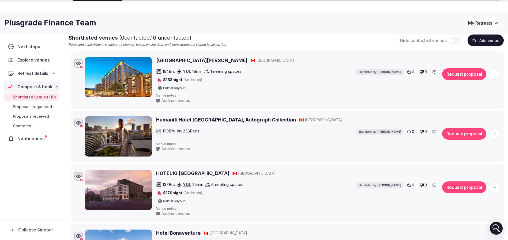
scroll to position [305, 0]
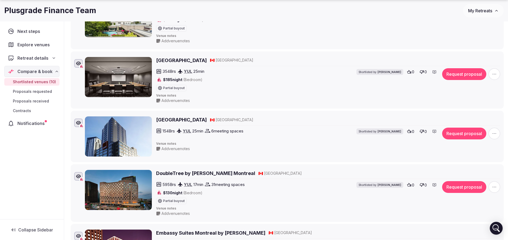
click at [491, 133] on span "button" at bounding box center [495, 134] width 12 height 12
click at [482, 114] on button "Remove Venue" at bounding box center [480, 115] width 45 height 9
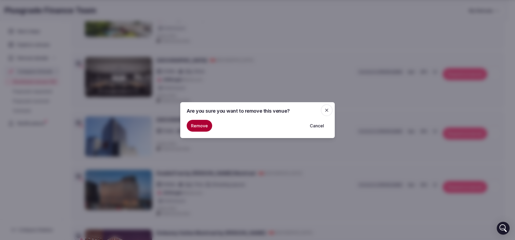
click at [201, 125] on button "Remove" at bounding box center [199, 126] width 25 height 12
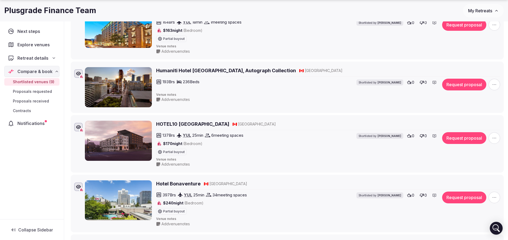
scroll to position [133, 0]
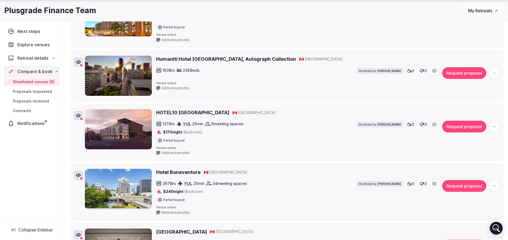
click at [493, 126] on icon "button" at bounding box center [494, 126] width 5 height 5
click at [472, 108] on button "Remove Venue" at bounding box center [480, 108] width 45 height 9
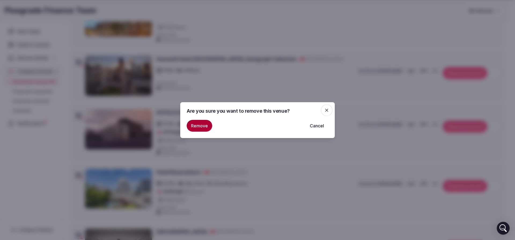
click at [200, 127] on button "Remove" at bounding box center [199, 126] width 25 height 12
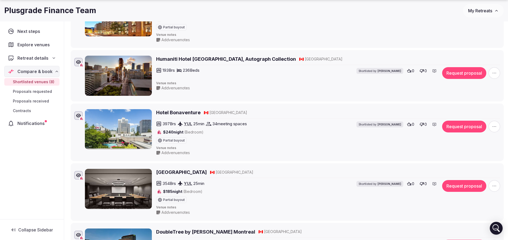
click at [496, 72] on icon "button" at bounding box center [494, 72] width 5 height 5
click at [466, 56] on icon at bounding box center [465, 55] width 3 height 4
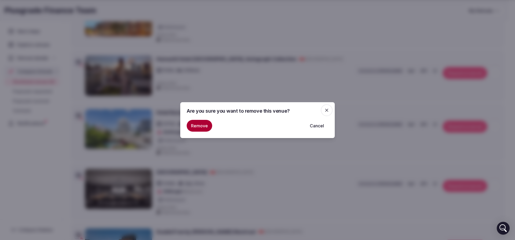
click at [193, 127] on button "Remove" at bounding box center [199, 126] width 25 height 12
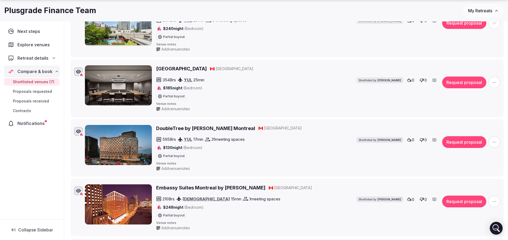
scroll to position [254, 0]
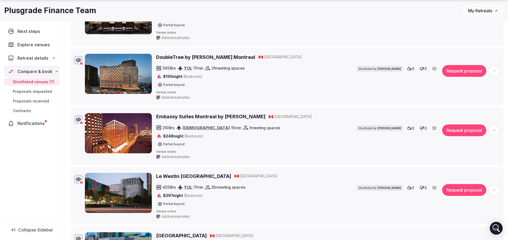
click at [492, 127] on span "button" at bounding box center [495, 131] width 12 height 12
click at [465, 113] on icon at bounding box center [465, 112] width 3 height 4
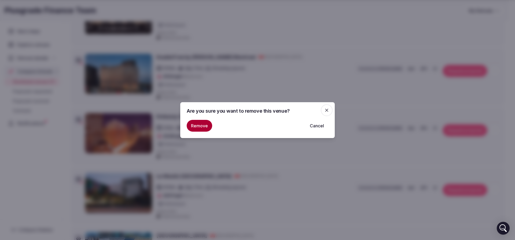
click at [200, 124] on button "Remove" at bounding box center [199, 126] width 25 height 12
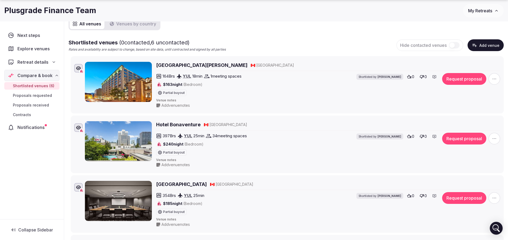
scroll to position [121, 0]
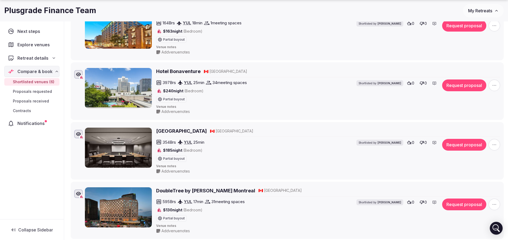
click at [496, 145] on icon "button" at bounding box center [494, 144] width 5 height 5
click at [471, 130] on button "Remove Venue" at bounding box center [480, 126] width 45 height 9
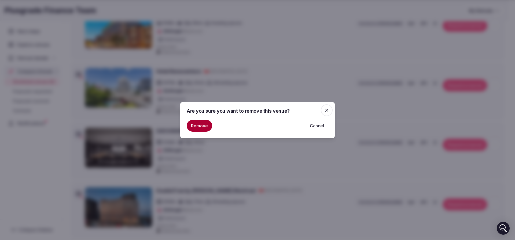
click at [202, 125] on button "Remove" at bounding box center [199, 126] width 25 height 12
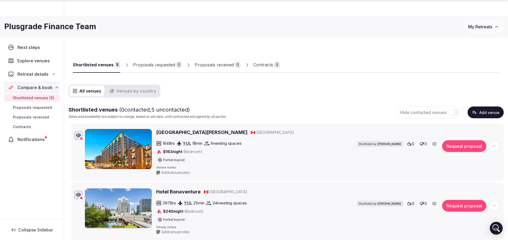
scroll to position [132, 0]
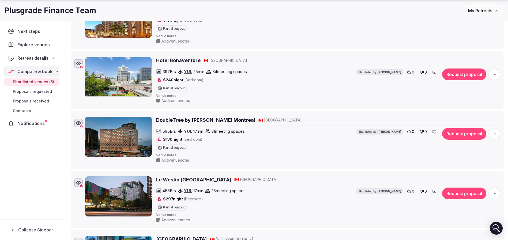
drag, startPoint x: 492, startPoint y: 133, endPoint x: 488, endPoint y: 132, distance: 4.2
click at [492, 133] on icon "button" at bounding box center [494, 133] width 5 height 5
click at [469, 114] on button "Remove Venue" at bounding box center [480, 115] width 45 height 9
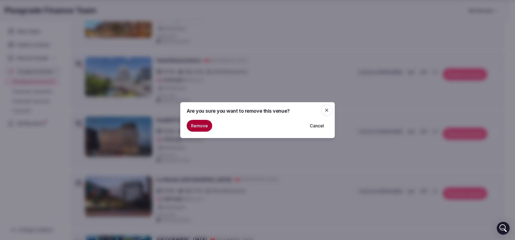
click at [199, 126] on button "Remove" at bounding box center [199, 126] width 25 height 12
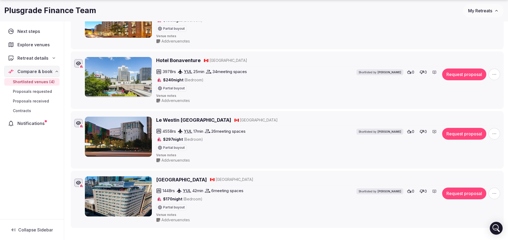
click at [496, 133] on icon "button" at bounding box center [494, 133] width 5 height 5
click at [468, 118] on button "Remove Venue" at bounding box center [480, 115] width 45 height 9
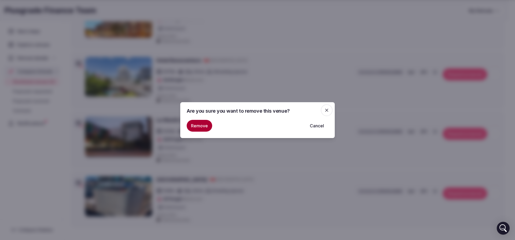
click at [202, 124] on button "Remove" at bounding box center [199, 126] width 25 height 12
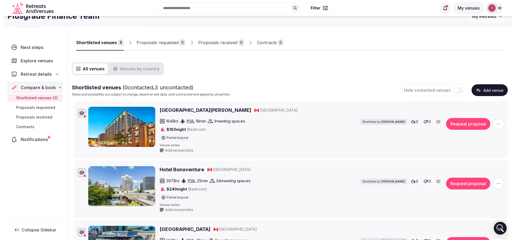
scroll to position [0, 0]
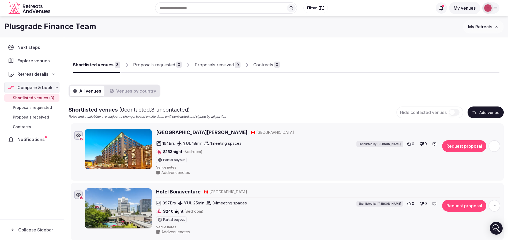
click at [486, 114] on button "Add venue" at bounding box center [486, 113] width 36 height 12
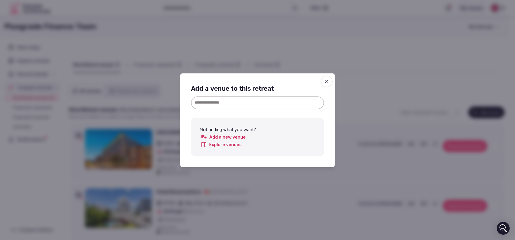
click at [232, 102] on input at bounding box center [257, 102] width 133 height 13
paste input "**********"
click at [251, 103] on input "**********" at bounding box center [257, 102] width 133 height 13
type input "**********"
click at [325, 81] on icon "button" at bounding box center [326, 81] width 5 height 5
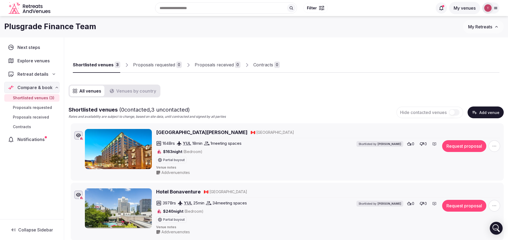
click at [483, 107] on button "Add venue" at bounding box center [486, 113] width 36 height 12
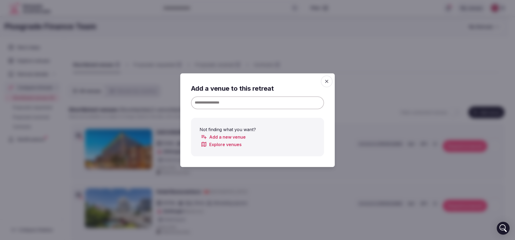
click at [260, 100] on input at bounding box center [257, 102] width 133 height 13
paste input "**********"
click at [266, 104] on input "**********" at bounding box center [257, 102] width 133 height 13
type input "**********"
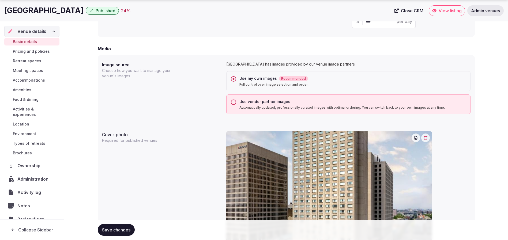
scroll to position [744, 0]
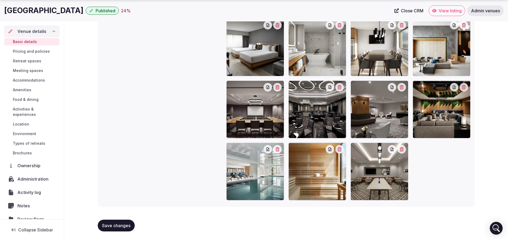
click at [178, 162] on div "Gallery photos We recommend at least five gallery photos Add more gallery photo…" at bounding box center [286, 59] width 369 height 287
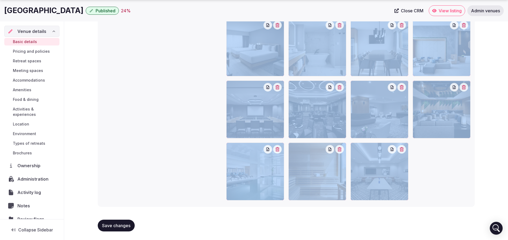
click at [178, 162] on div "Gallery photos We recommend at least five gallery photos Add more gallery photo…" at bounding box center [286, 59] width 369 height 287
click at [119, 224] on span "Save changes" at bounding box center [116, 225] width 28 height 5
click at [117, 222] on button "Save changes" at bounding box center [116, 226] width 37 height 12
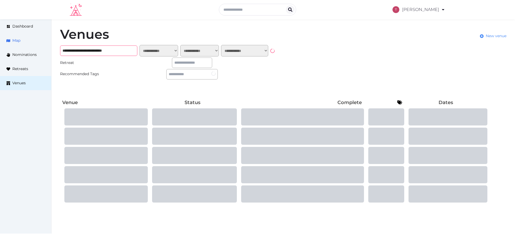
drag, startPoint x: 133, startPoint y: 53, endPoint x: 0, endPoint y: 46, distance: 132.8
click at [0, 46] on div "**********" at bounding box center [257, 115] width 515 height 193
paste input "text"
type input "**********"
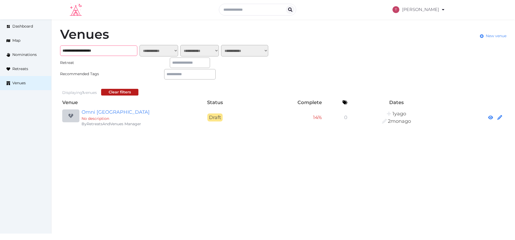
click at [90, 50] on input "**********" at bounding box center [98, 51] width 77 height 10
click at [120, 112] on link "Omni [GEOGRAPHIC_DATA]" at bounding box center [132, 113] width 103 height 8
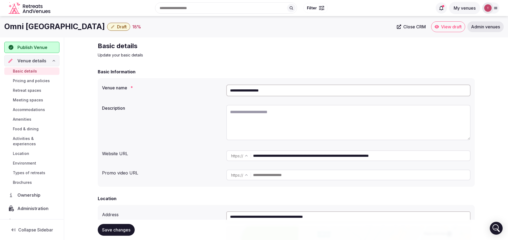
click at [268, 124] on textarea at bounding box center [348, 122] width 244 height 35
paste textarea "**********"
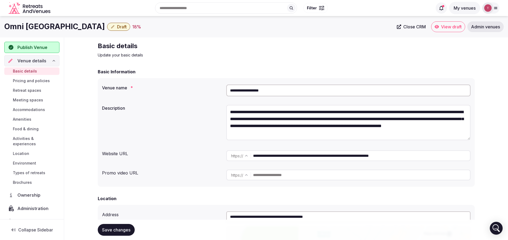
type textarea "**********"
click at [173, 105] on div "Description" at bounding box center [162, 107] width 120 height 8
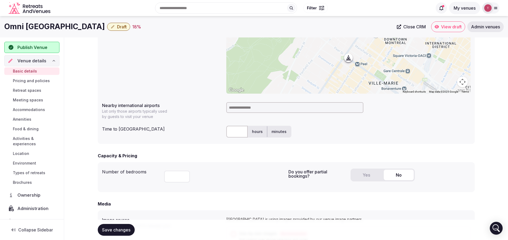
scroll to position [201, 0]
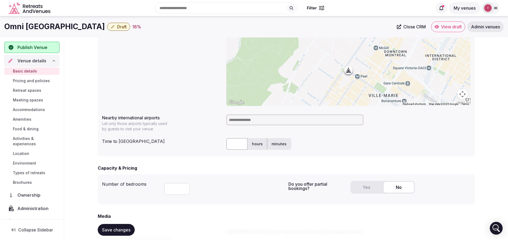
click at [250, 119] on input at bounding box center [294, 120] width 137 height 11
type input "********"
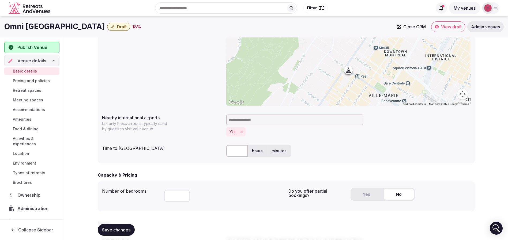
click at [198, 132] on div "Nearby international airports List only those airports typically used by guests…" at bounding box center [286, 126] width 369 height 26
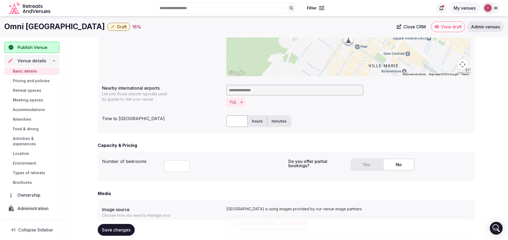
scroll to position [241, 0]
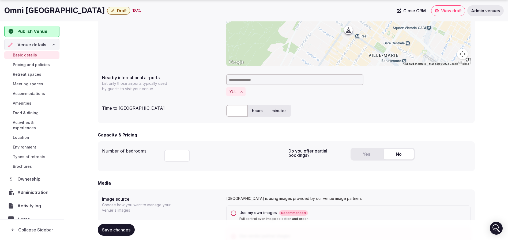
click at [366, 152] on button "Yes" at bounding box center [367, 154] width 30 height 11
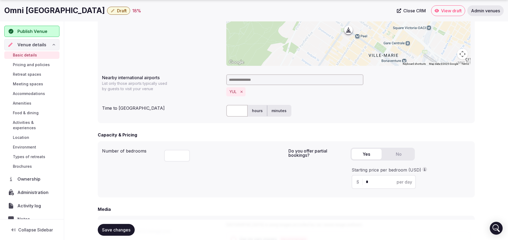
click at [381, 185] on input "*" at bounding box center [388, 182] width 45 height 6
type input "***"
click at [245, 111] on input "text" at bounding box center [236, 111] width 21 height 12
type input "**"
click at [392, 111] on div "** hours minutes" at bounding box center [348, 111] width 244 height 12
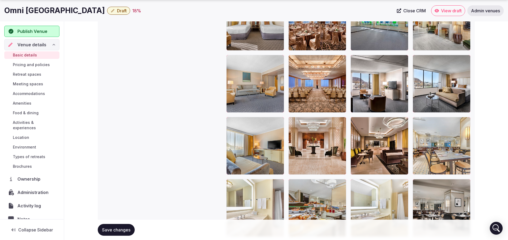
click at [123, 233] on button "Save changes" at bounding box center [116, 230] width 37 height 12
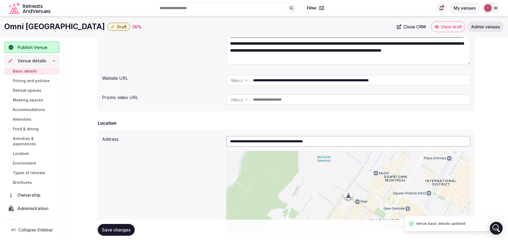
scroll to position [0, 0]
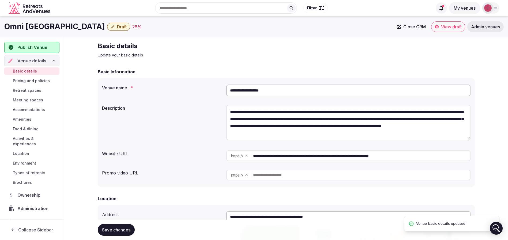
click at [117, 28] on span "Draft" at bounding box center [122, 26] width 10 height 5
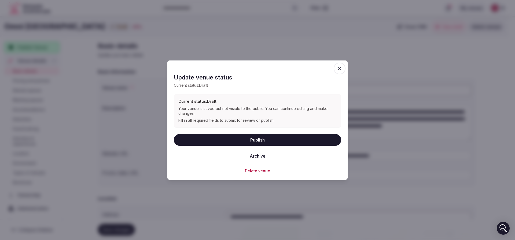
click at [257, 144] on button "Publish" at bounding box center [257, 140] width 167 height 12
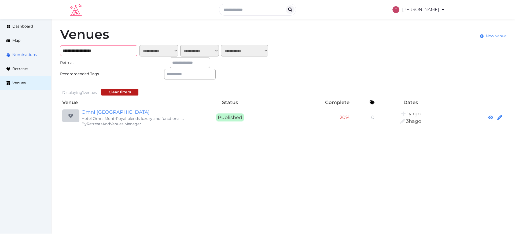
drag, startPoint x: 121, startPoint y: 53, endPoint x: 10, endPoint y: 52, distance: 111.0
click at [10, 52] on div "**********" at bounding box center [257, 77] width 515 height 117
drag, startPoint x: 117, startPoint y: 53, endPoint x: 0, endPoint y: 41, distance: 117.2
click at [0, 41] on div "**********" at bounding box center [257, 77] width 515 height 117
paste input "****"
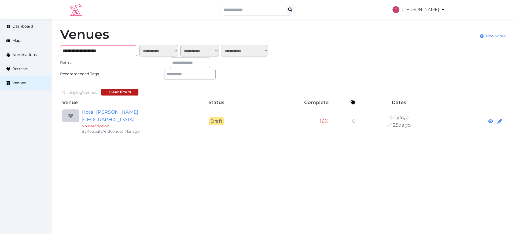
type input "**********"
click at [139, 113] on link "Hotel Le Germain Montreal" at bounding box center [132, 116] width 103 height 15
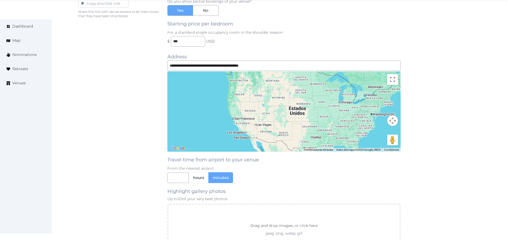
scroll to position [436, 0]
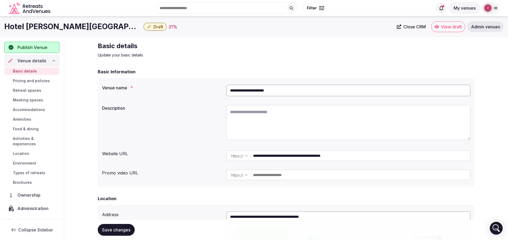
click at [263, 124] on textarea at bounding box center [348, 122] width 244 height 35
paste textarea "**********"
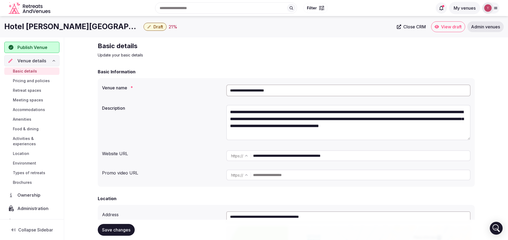
type textarea "**********"
click at [188, 119] on div "**********" at bounding box center [286, 123] width 369 height 41
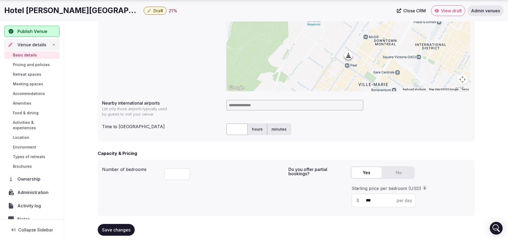
scroll to position [241, 0]
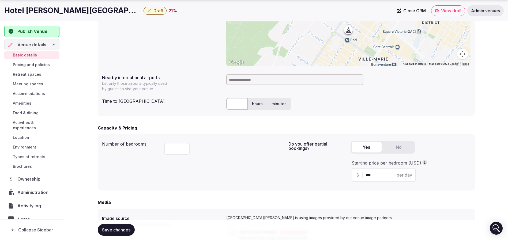
click at [257, 79] on input at bounding box center [294, 80] width 137 height 11
type input "********"
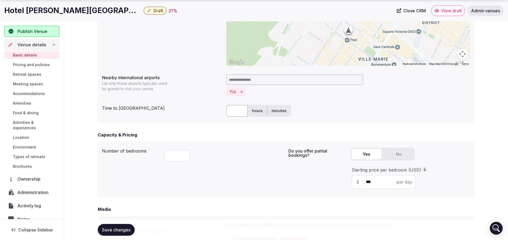
click at [213, 99] on div "**********" at bounding box center [286, 43] width 377 height 159
click at [234, 113] on input "text" at bounding box center [236, 111] width 21 height 12
type input "**"
click at [351, 110] on div "** hours minutes" at bounding box center [348, 111] width 244 height 12
drag, startPoint x: 384, startPoint y: 183, endPoint x: 311, endPoint y: 183, distance: 72.6
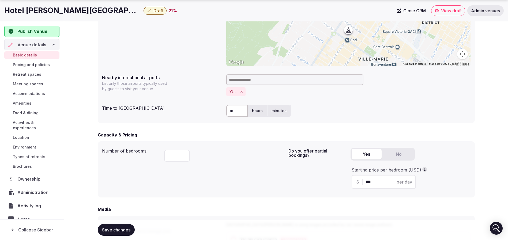
click at [311, 183] on div "Do you offer partial bookings? Yes No Starting price per bedroom (USD) $ *** pe…" at bounding box center [380, 170] width 182 height 48
type input "***"
click at [312, 173] on div "Do you offer partial bookings? Yes No Starting price per bedroom (USD) $ *** pe…" at bounding box center [380, 170] width 182 height 48
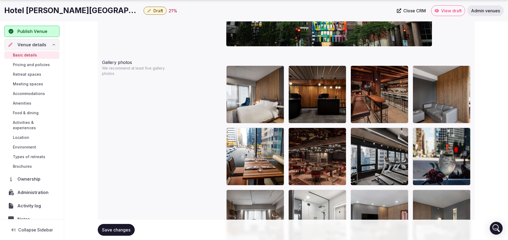
scroll to position [712, 0]
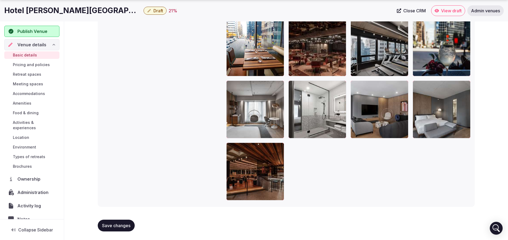
click at [120, 224] on span "Save changes" at bounding box center [116, 225] width 28 height 5
click at [154, 9] on span "Draft" at bounding box center [159, 10] width 10 height 5
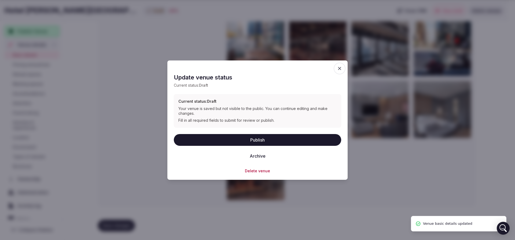
click at [267, 143] on button "Publish" at bounding box center [257, 140] width 167 height 12
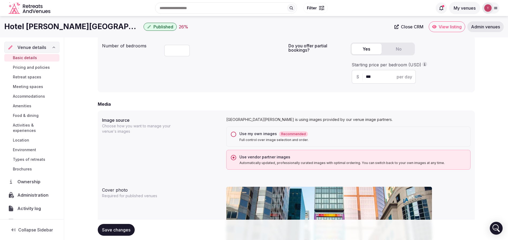
scroll to position [270, 0]
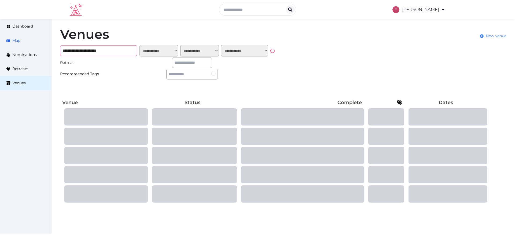
drag, startPoint x: 118, startPoint y: 51, endPoint x: 19, endPoint y: 42, distance: 99.3
click at [19, 42] on div "**********" at bounding box center [257, 115] width 515 height 193
paste input "****"
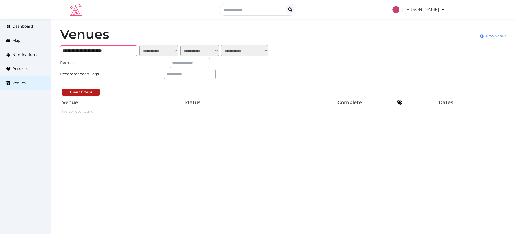
drag, startPoint x: 103, startPoint y: 50, endPoint x: 267, endPoint y: 50, distance: 163.5
click at [267, 50] on div "**********" at bounding box center [165, 51] width 210 height 12
click at [95, 51] on input "**********" at bounding box center [98, 51] width 77 height 10
type input "**********"
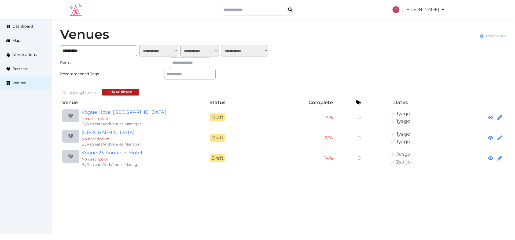
click at [494, 35] on span "New venue" at bounding box center [495, 36] width 21 height 6
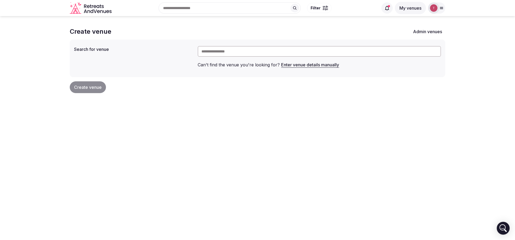
click at [219, 52] on input "text" at bounding box center [319, 51] width 243 height 11
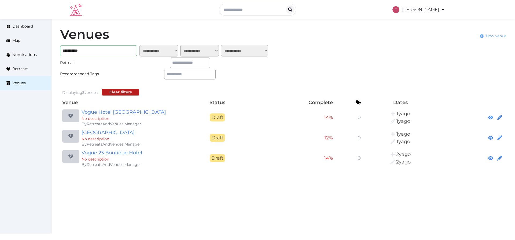
click at [499, 35] on span "New venue" at bounding box center [495, 36] width 21 height 6
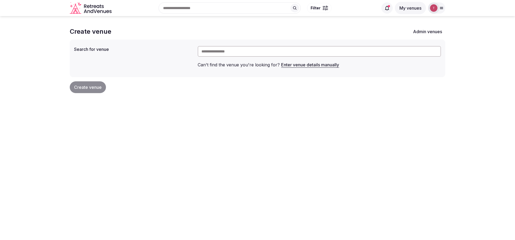
click at [242, 52] on input "text" at bounding box center [319, 51] width 243 height 11
paste input "**********"
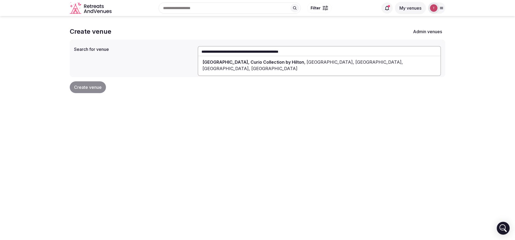
click at [235, 61] on span "[GEOGRAPHIC_DATA], Curio Collection by Hilton" at bounding box center [253, 61] width 102 height 5
type input "**********"
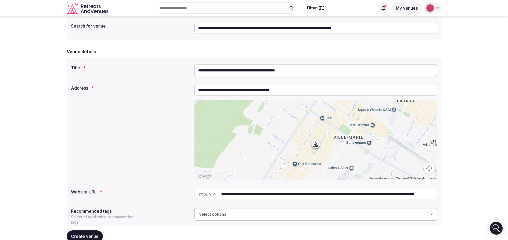
scroll to position [35, 0]
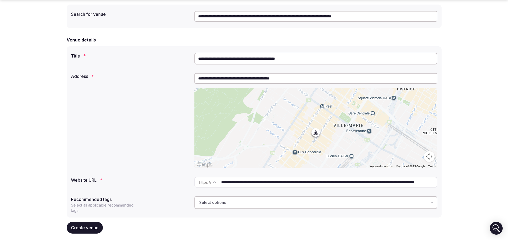
click at [84, 227] on button "Create venue" at bounding box center [85, 228] width 36 height 12
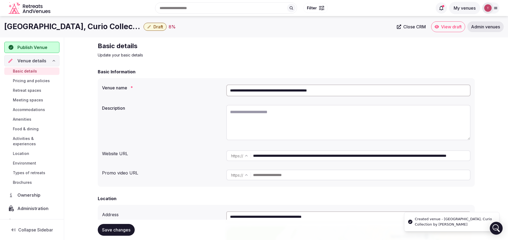
click at [274, 120] on textarea at bounding box center [348, 122] width 244 height 35
paste textarea "**********"
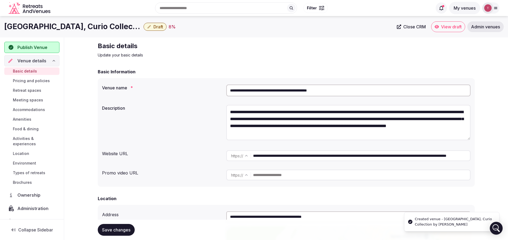
type textarea "**********"
click at [184, 111] on div "**********" at bounding box center [286, 123] width 369 height 41
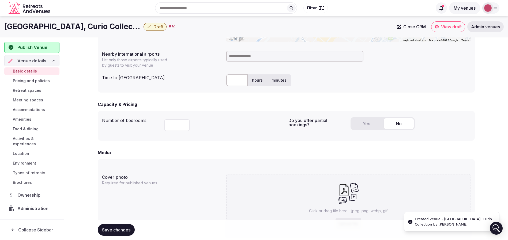
scroll to position [201, 0]
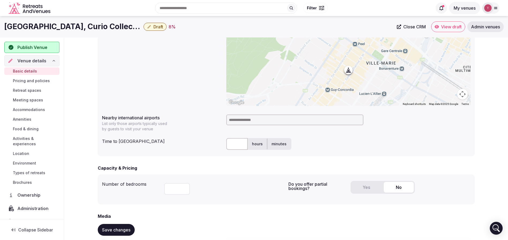
click at [265, 120] on input at bounding box center [294, 120] width 137 height 11
type input "********"
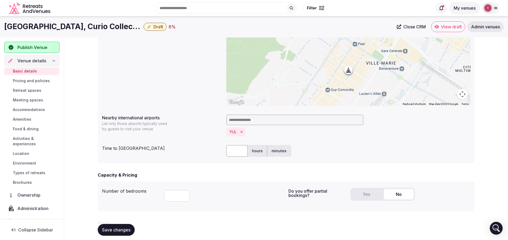
click at [235, 148] on input "text" at bounding box center [236, 151] width 21 height 12
type input "**"
click at [364, 193] on button "Yes" at bounding box center [367, 194] width 30 height 11
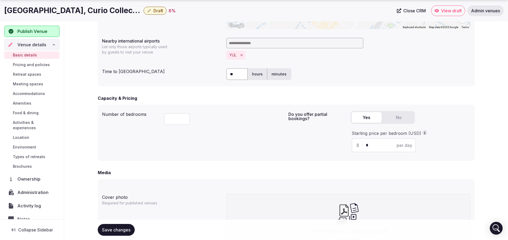
scroll to position [281, 0]
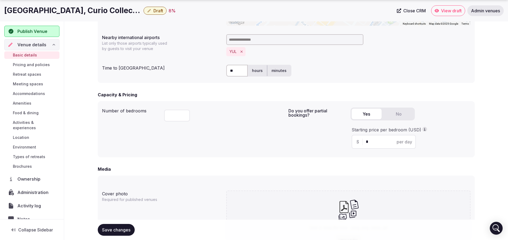
click at [378, 143] on input "*" at bounding box center [388, 142] width 45 height 6
type input "***"
click at [248, 122] on div at bounding box center [224, 115] width 120 height 18
click at [179, 114] on input "number" at bounding box center [177, 116] width 26 height 12
type input "***"
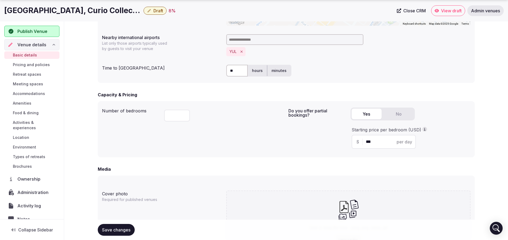
click at [202, 125] on div "Number of bedrooms ***" at bounding box center [193, 130] width 182 height 48
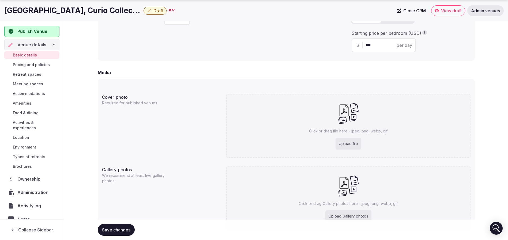
scroll to position [408, 0]
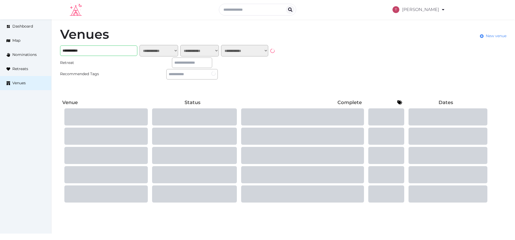
click at [4, 43] on div "**********" at bounding box center [257, 115] width 515 height 193
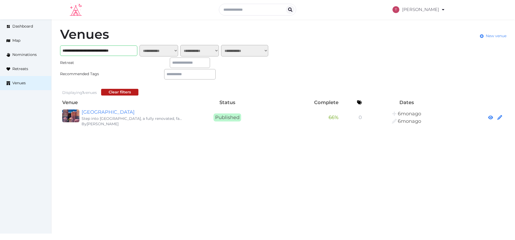
click at [114, 51] on input "**********" at bounding box center [98, 51] width 77 height 10
paste input "text"
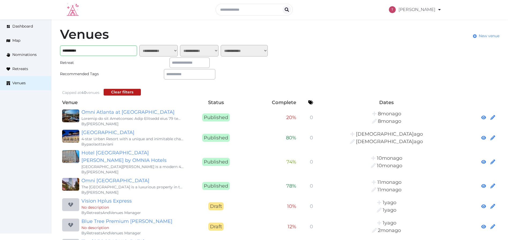
click at [134, 28] on div "Venues New venue" at bounding box center [280, 36] width 440 height 17
click at [108, 50] on input "**********" at bounding box center [98, 51] width 77 height 10
type input "**********"
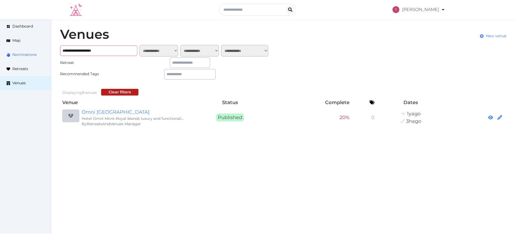
drag, startPoint x: 114, startPoint y: 53, endPoint x: 31, endPoint y: 48, distance: 83.2
click at [31, 48] on div "**********" at bounding box center [257, 77] width 515 height 117
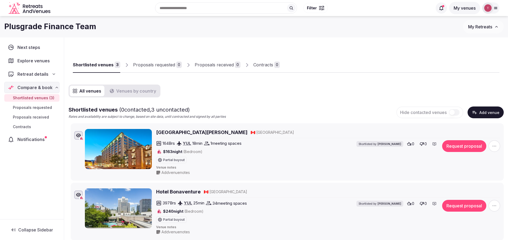
click at [483, 112] on button "Add venue" at bounding box center [486, 113] width 36 height 12
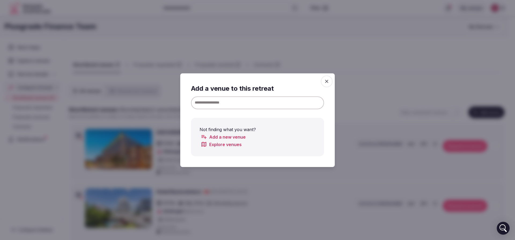
click at [233, 100] on input at bounding box center [257, 102] width 133 height 13
paste input "**********"
type input "**********"
click at [266, 102] on input "**********" at bounding box center [257, 102] width 133 height 13
drag, startPoint x: 272, startPoint y: 103, endPoint x: 82, endPoint y: 103, distance: 190.3
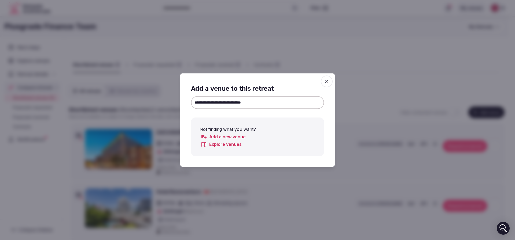
click at [232, 109] on input at bounding box center [257, 102] width 133 height 13
paste input "**********"
drag, startPoint x: 230, startPoint y: 101, endPoint x: 373, endPoint y: 106, distance: 142.9
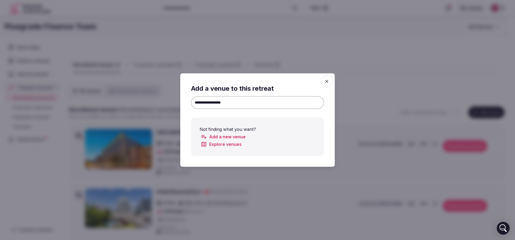
drag, startPoint x: 200, startPoint y: 102, endPoint x: 0, endPoint y: 92, distance: 200.7
click at [201, 101] on input "**********" at bounding box center [257, 102] width 133 height 13
click at [275, 100] on input "**********" at bounding box center [257, 102] width 133 height 13
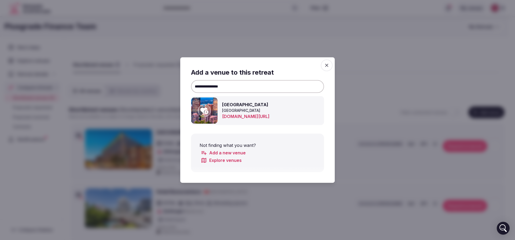
click at [207, 111] on icon at bounding box center [204, 111] width 8 height 6
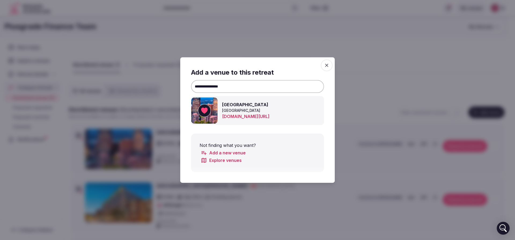
drag, startPoint x: 241, startPoint y: 85, endPoint x: 91, endPoint y: 67, distance: 151.8
paste input "****"
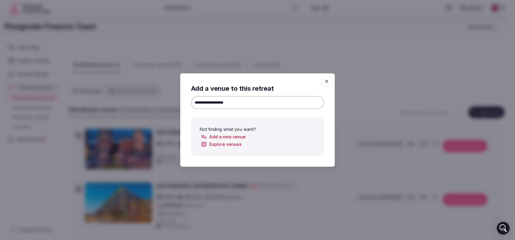
drag, startPoint x: 217, startPoint y: 103, endPoint x: 288, endPoint y: 103, distance: 70.7
click at [288, 103] on input "**********" at bounding box center [257, 102] width 133 height 13
type input "**********"
click at [263, 101] on input "**********" at bounding box center [257, 102] width 133 height 13
click at [327, 80] on icon "button" at bounding box center [326, 81] width 5 height 5
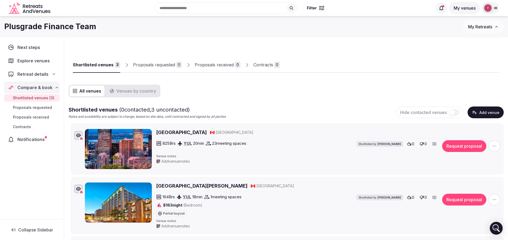
click at [341, 60] on div "Shortlisted venues 3 Proposals requested 0 Proposals received 0 Contracts 0" at bounding box center [286, 60] width 427 height 25
click at [490, 112] on button "Add venue" at bounding box center [486, 113] width 36 height 12
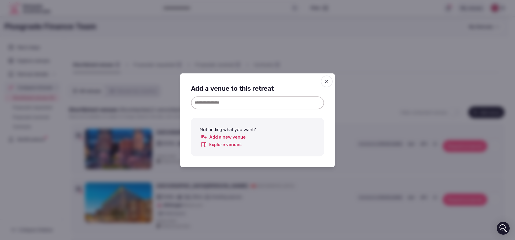
click at [247, 102] on input at bounding box center [257, 102] width 133 height 13
paste input "**********"
click at [247, 102] on input "**********" at bounding box center [257, 102] width 133 height 13
type input "**********"
click at [234, 139] on link "Add a new venue" at bounding box center [222, 137] width 45 height 6
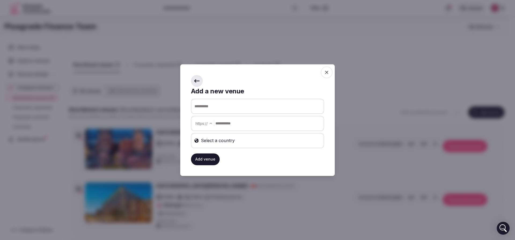
click at [263, 63] on div at bounding box center [257, 120] width 515 height 240
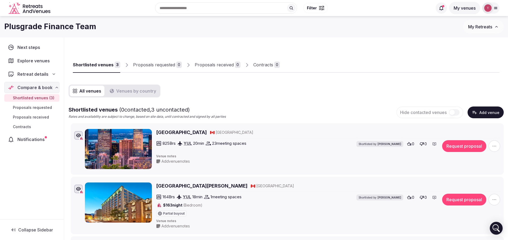
click at [315, 85] on div "All venues Venues by country Shortlisted venues ( 0 contacted, 3 uncontacted) R…" at bounding box center [286, 219] width 435 height 269
click at [485, 114] on button "Add venue" at bounding box center [486, 113] width 36 height 12
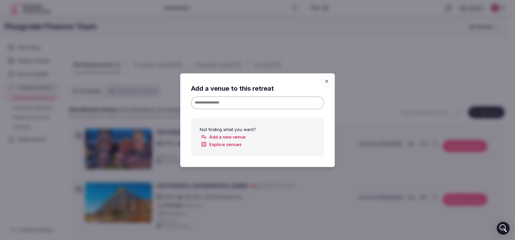
click at [223, 101] on input at bounding box center [257, 102] width 133 height 13
paste input "**********"
drag, startPoint x: 221, startPoint y: 101, endPoint x: 275, endPoint y: 101, distance: 54.9
click at [275, 101] on input "**********" at bounding box center [257, 102] width 133 height 13
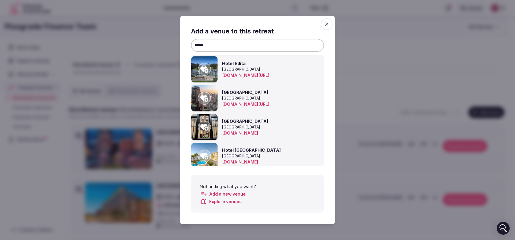
drag, startPoint x: 243, startPoint y: 43, endPoint x: 82, endPoint y: 28, distance: 161.0
paste input "*****"
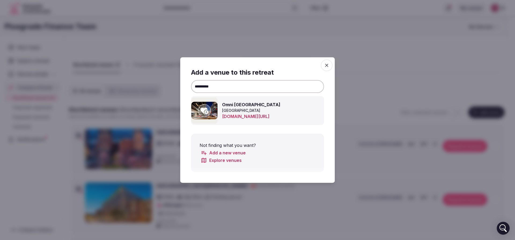
click at [202, 110] on icon at bounding box center [204, 111] width 8 height 6
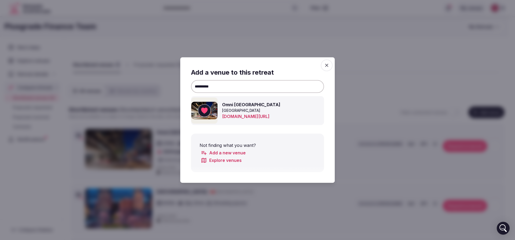
drag, startPoint x: 249, startPoint y: 87, endPoint x: 91, endPoint y: 78, distance: 158.4
paste input "********"
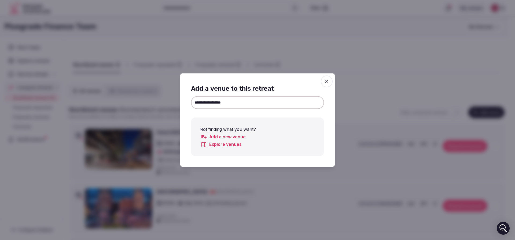
click at [247, 103] on input "**********" at bounding box center [257, 102] width 133 height 13
click at [250, 105] on input "**********" at bounding box center [257, 102] width 133 height 13
drag, startPoint x: 214, startPoint y: 105, endPoint x: 255, endPoint y: 106, distance: 41.6
click at [255, 106] on input "**********" at bounding box center [257, 102] width 133 height 13
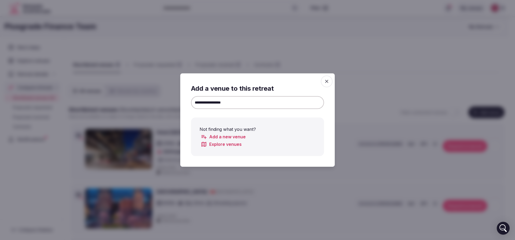
click at [224, 100] on input "**********" at bounding box center [257, 102] width 133 height 13
click at [239, 106] on input "**********" at bounding box center [257, 102] width 133 height 13
drag, startPoint x: 213, startPoint y: 103, endPoint x: 294, endPoint y: 111, distance: 80.8
click at [292, 111] on div "**********" at bounding box center [257, 120] width 133 height 72
type input "*********"
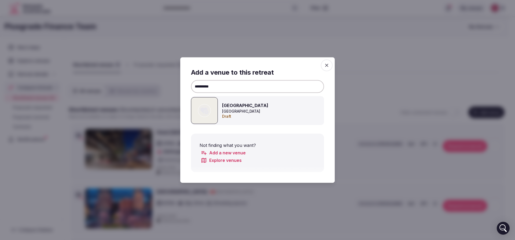
click at [330, 66] on span "button" at bounding box center [327, 65] width 12 height 12
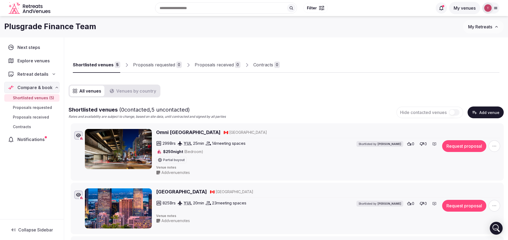
click at [488, 107] on button "Add venue" at bounding box center [486, 113] width 36 height 12
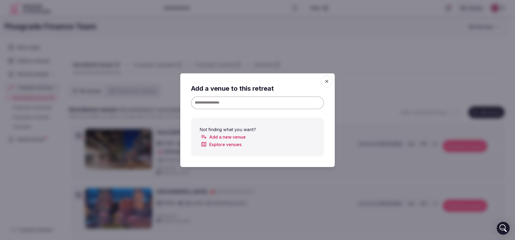
click at [245, 108] on input at bounding box center [257, 102] width 133 height 13
paste input "**********"
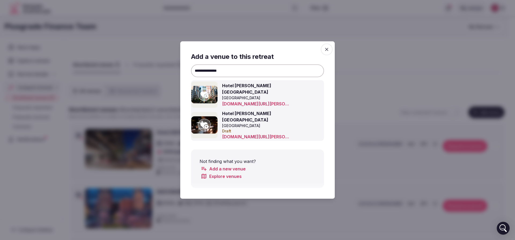
type input "**********"
click at [199, 103] on img at bounding box center [204, 94] width 26 height 17
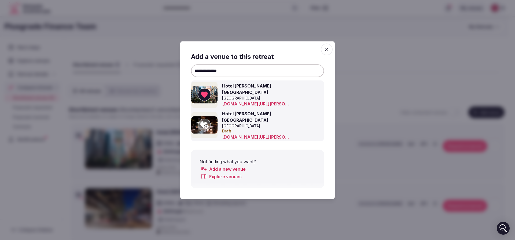
click at [369, 77] on div at bounding box center [257, 120] width 515 height 240
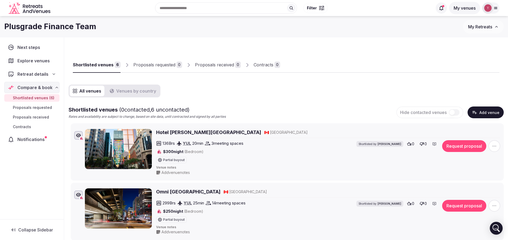
click at [198, 10] on div "Recent searches [GEOGRAPHIC_DATA], [GEOGRAPHIC_DATA], [GEOGRAPHIC_DATA] [GEOGRA…" at bounding box center [243, 8] width 380 height 23
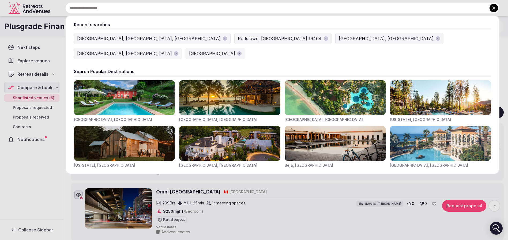
click at [198, 10] on input "text" at bounding box center [282, 7] width 434 height 11
click at [110, 39] on div "[GEOGRAPHIC_DATA], [GEOGRAPHIC_DATA], [GEOGRAPHIC_DATA]" at bounding box center [149, 38] width 144 height 6
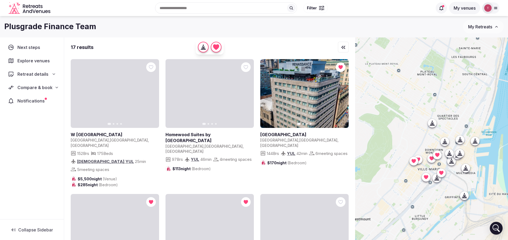
drag, startPoint x: 435, startPoint y: 166, endPoint x: 415, endPoint y: 223, distance: 60.9
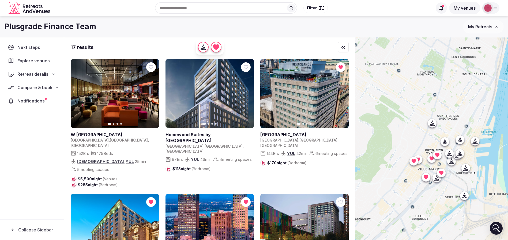
click at [415, 223] on div at bounding box center [431, 148] width 153 height 221
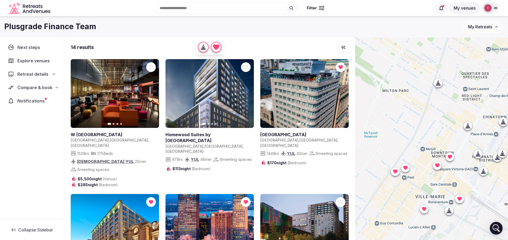
drag, startPoint x: 417, startPoint y: 156, endPoint x: 421, endPoint y: 170, distance: 14.4
click at [421, 170] on div at bounding box center [431, 148] width 153 height 221
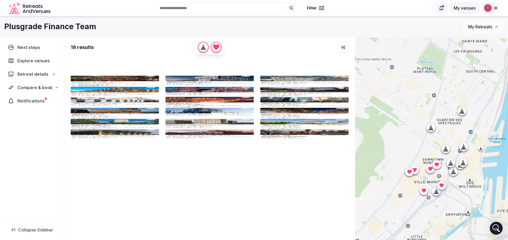
click at [427, 168] on div at bounding box center [431, 148] width 153 height 221
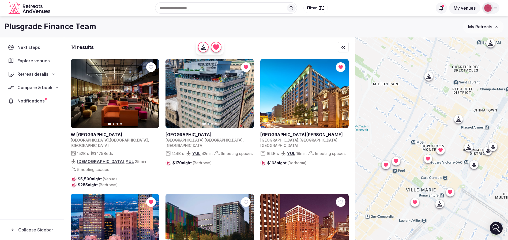
drag, startPoint x: 437, startPoint y: 179, endPoint x: 425, endPoint y: 170, distance: 15.1
click at [425, 170] on div at bounding box center [431, 148] width 153 height 221
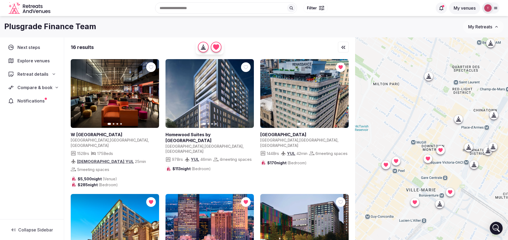
click at [442, 205] on icon at bounding box center [439, 204] width 5 height 5
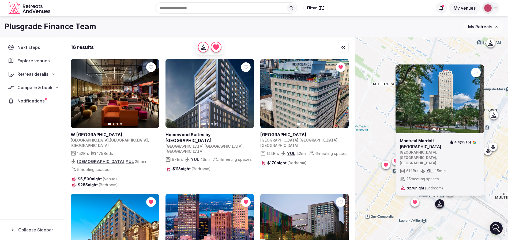
click at [461, 202] on div "Previous slide Next slide [GEOGRAPHIC_DATA] [GEOGRAPHIC_DATA] , [GEOGRAPHIC_DAT…" at bounding box center [431, 148] width 153 height 221
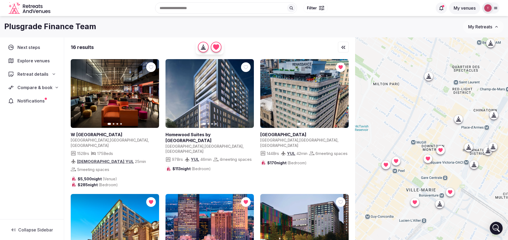
click at [474, 166] on icon at bounding box center [473, 166] width 1 height 2
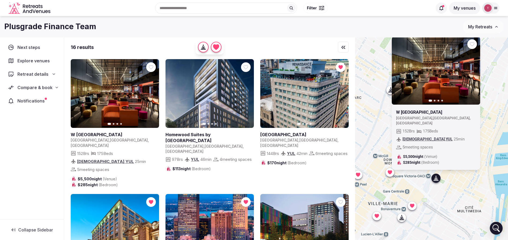
drag, startPoint x: 474, startPoint y: 179, endPoint x: 435, endPoint y: 193, distance: 42.0
click at [435, 193] on div "Previous slide Next slide W [GEOGRAPHIC_DATA] [GEOGRAPHIC_DATA] , [GEOGRAPHIC_D…" at bounding box center [431, 148] width 153 height 221
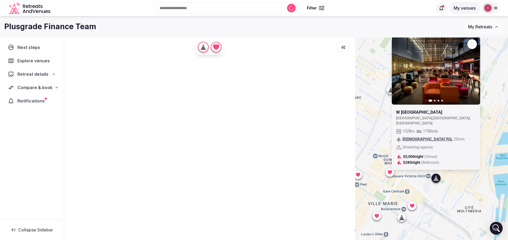
click at [438, 193] on div "Previous slide Next slide W [GEOGRAPHIC_DATA] [GEOGRAPHIC_DATA] , [GEOGRAPHIC_D…" at bounding box center [431, 148] width 153 height 221
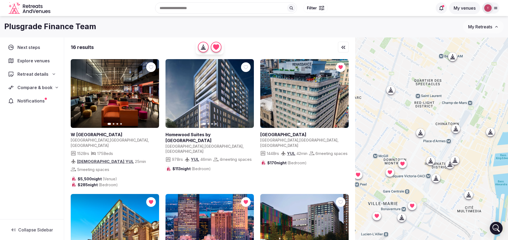
click at [433, 160] on icon at bounding box center [430, 160] width 5 height 5
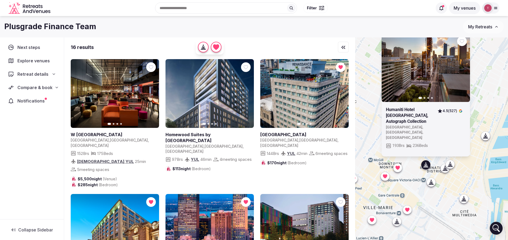
drag, startPoint x: 415, startPoint y: 165, endPoint x: 409, endPoint y: 169, distance: 7.0
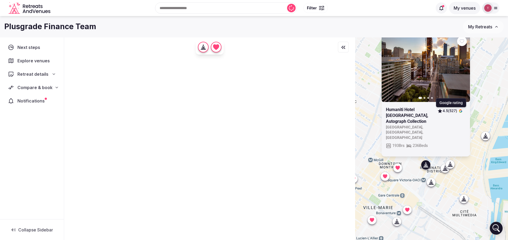
click at [469, 48] on link at bounding box center [426, 67] width 88 height 69
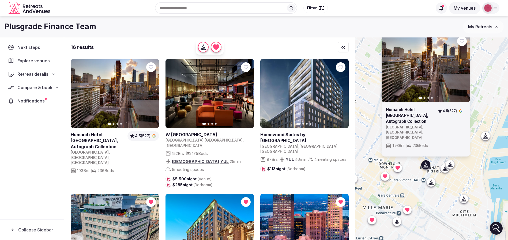
click at [0, 0] on icon at bounding box center [0, 0] width 0 height 0
click at [457, 184] on div "Previous slide Next slide Humaniti Hotel [GEOGRAPHIC_DATA], Autograph Collectio…" at bounding box center [431, 148] width 153 height 221
click at [434, 182] on icon at bounding box center [431, 182] width 5 height 5
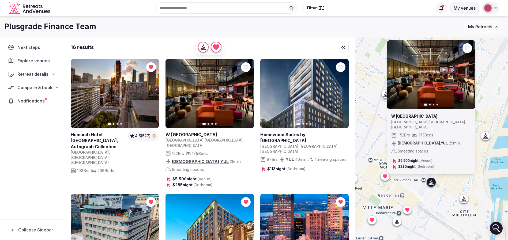
click at [444, 181] on div "Previous slide Next slide W Montreal Canada , Québec , Montréal 152 Brs 175 Bed…" at bounding box center [431, 148] width 153 height 221
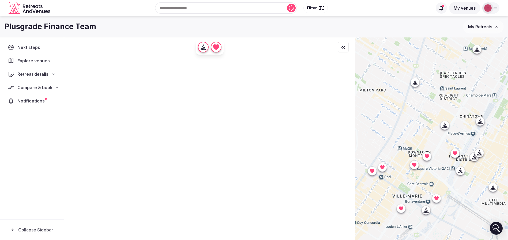
drag, startPoint x: 413, startPoint y: 153, endPoint x: 443, endPoint y: 141, distance: 32.3
click at [443, 141] on div at bounding box center [431, 148] width 153 height 221
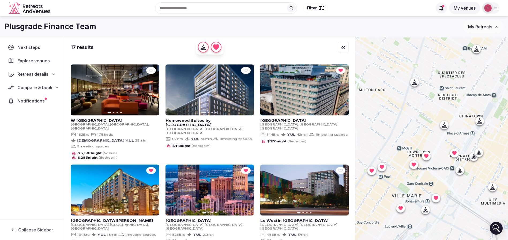
click at [463, 171] on icon at bounding box center [459, 170] width 5 height 5
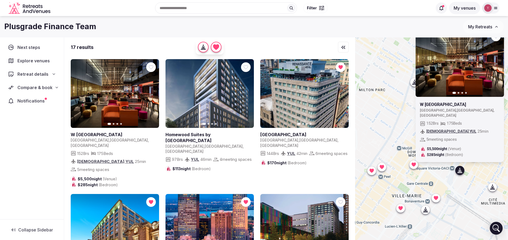
click at [473, 182] on div "Previous slide Next slide W Montreal Canada , Québec , Montréal 152 Brs 175 Bed…" at bounding box center [431, 148] width 153 height 221
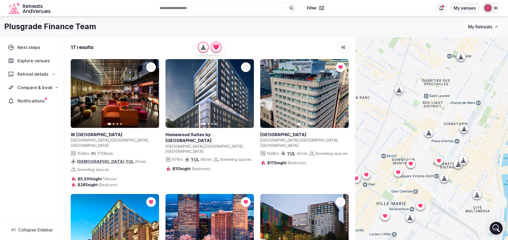
drag, startPoint x: 481, startPoint y: 184, endPoint x: 464, endPoint y: 192, distance: 18.3
click at [464, 192] on div at bounding box center [431, 148] width 153 height 221
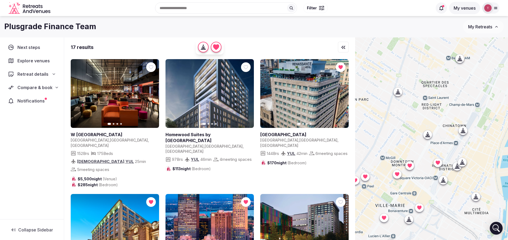
click at [462, 166] on div at bounding box center [431, 148] width 153 height 221
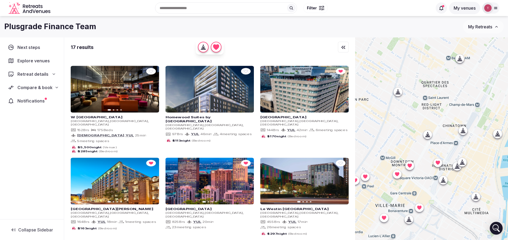
click at [462, 166] on div at bounding box center [462, 162] width 9 height 9
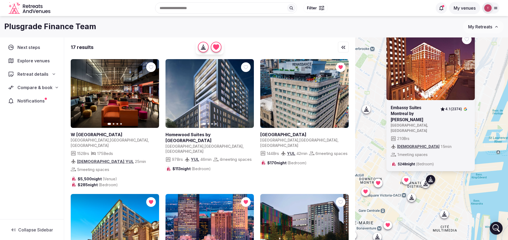
drag, startPoint x: 498, startPoint y: 175, endPoint x: 466, endPoint y: 193, distance: 36.6
click at [466, 193] on div "Previous slide Next slide Embassy Suites Montreal by Hilton Canada , Montreal 4…" at bounding box center [431, 148] width 153 height 221
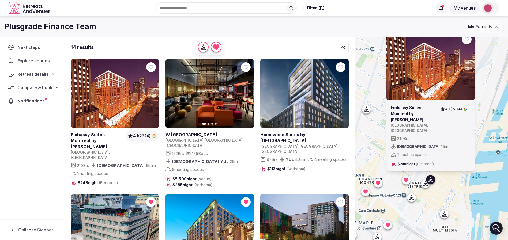
click at [470, 68] on icon "button" at bounding box center [467, 66] width 4 height 4
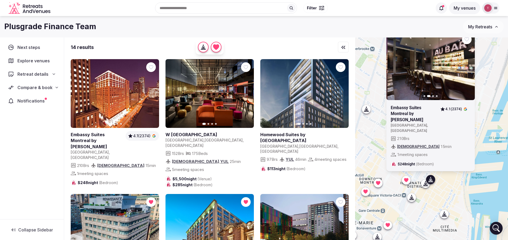
click at [470, 68] on icon "button" at bounding box center [467, 66] width 4 height 4
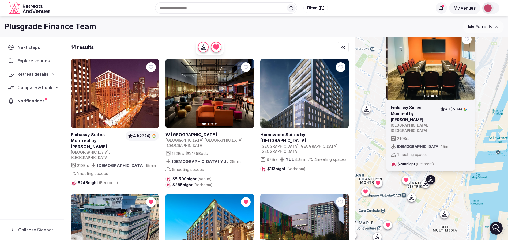
click at [0, 0] on icon at bounding box center [0, 0] width 0 height 0
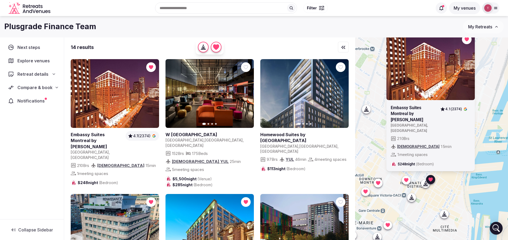
click at [447, 210] on div at bounding box center [444, 214] width 9 height 9
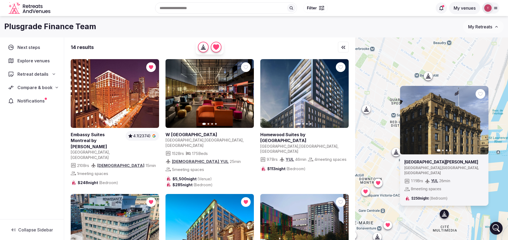
click at [432, 199] on span "$250 night (Bedroom)" at bounding box center [429, 198] width 36 height 5
click at [426, 211] on div "Previous slide Next slide St Paul Hotel Canada , Québec , Montréal 119 Brs YUL …" at bounding box center [431, 148] width 153 height 221
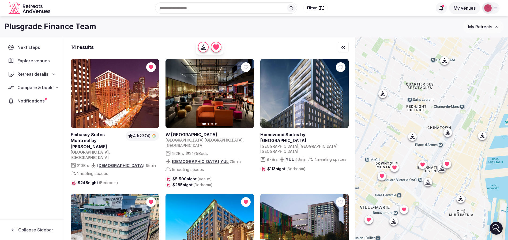
drag, startPoint x: 459, startPoint y: 182, endPoint x: 482, endPoint y: 161, distance: 30.8
click at [482, 161] on div at bounding box center [431, 148] width 153 height 221
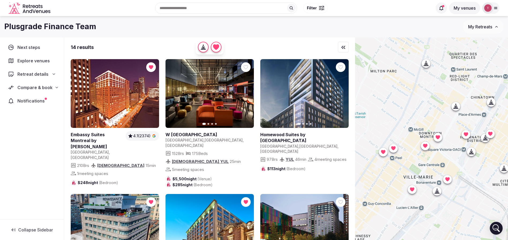
drag, startPoint x: 447, startPoint y: 190, endPoint x: 485, endPoint y: 163, distance: 46.3
click at [485, 163] on div at bounding box center [431, 148] width 153 height 221
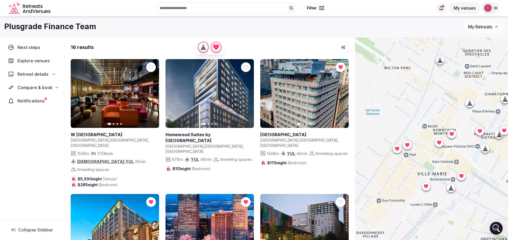
drag, startPoint x: 461, startPoint y: 171, endPoint x: 477, endPoint y: 167, distance: 16.0
click at [477, 167] on div at bounding box center [431, 148] width 153 height 221
click at [399, 150] on icon at bounding box center [397, 149] width 4 height 4
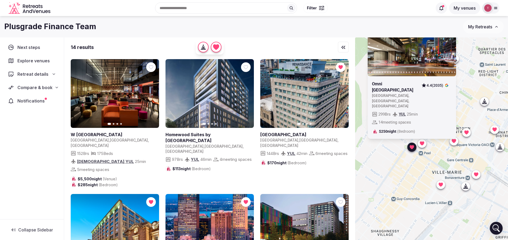
drag, startPoint x: 414, startPoint y: 129, endPoint x: 429, endPoint y: 128, distance: 15.1
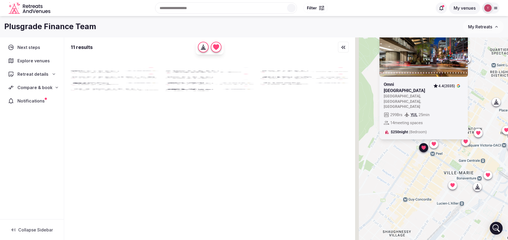
drag, startPoint x: 396, startPoint y: 100, endPoint x: 408, endPoint y: 100, distance: 12.1
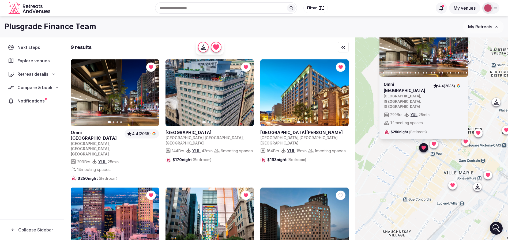
click at [460, 162] on div "Previous slide Next slide Omni Mont-Royal Hotel Canada , Quebec , Montreal 4.4 …" at bounding box center [431, 148] width 153 height 221
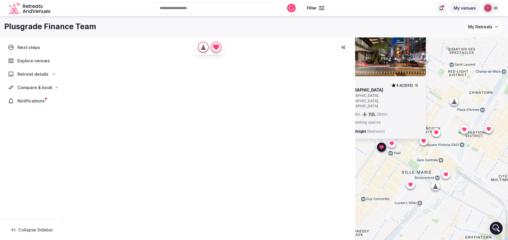
drag, startPoint x: 496, startPoint y: 162, endPoint x: 453, endPoint y: 161, distance: 42.6
click at [453, 161] on div "Previous slide Next slide Omni Mont-Royal Hotel Canada , Quebec , Montreal 4.4 …" at bounding box center [431, 148] width 153 height 221
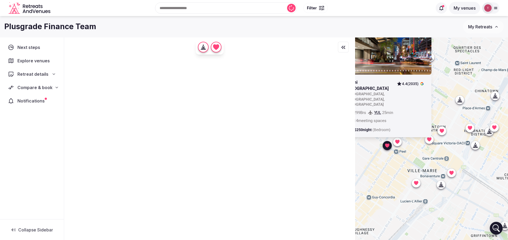
drag, startPoint x: 462, startPoint y: 96, endPoint x: 468, endPoint y: 95, distance: 6.1
click at [468, 95] on div "Previous slide Next slide Omni Mont-Royal Hotel Canada , Quebec , Montreal 4.4 …" at bounding box center [431, 148] width 153 height 221
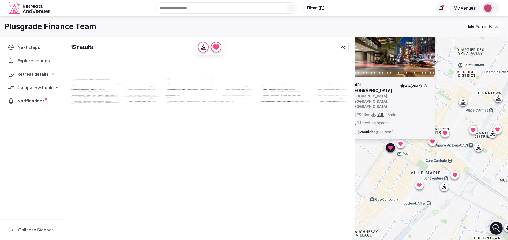
drag, startPoint x: 464, startPoint y: 75, endPoint x: 467, endPoint y: 77, distance: 4.2
click at [467, 77] on div "Previous slide Next slide Omni Mont-Royal Hotel Canada , Quebec , Montreal 4.4 …" at bounding box center [431, 148] width 153 height 221
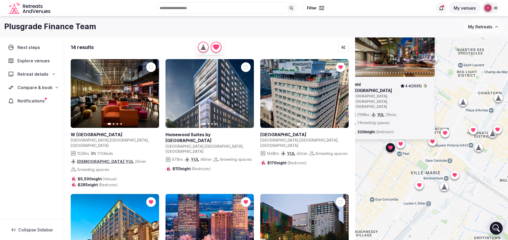
drag, startPoint x: 410, startPoint y: 172, endPoint x: 417, endPoint y: 167, distance: 8.1
click at [443, 177] on div "Previous slide Next slide Omni Mont-Royal Hotel Canada , Quebec , Montreal 4.4 …" at bounding box center [431, 148] width 153 height 221
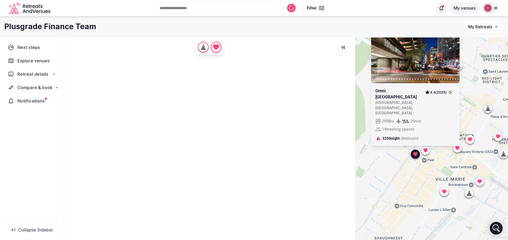
drag, startPoint x: 417, startPoint y: 167, endPoint x: 441, endPoint y: 173, distance: 24.6
click at [441, 173] on div "Previous slide Next slide Omni Mont-Royal Hotel Canada , Quebec , Montreal 4.4 …" at bounding box center [431, 148] width 153 height 221
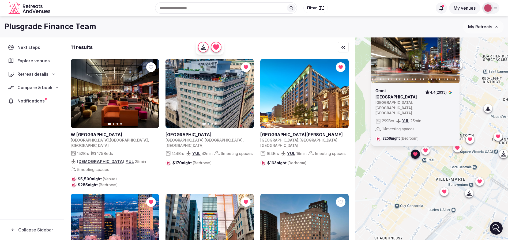
drag, startPoint x: 477, startPoint y: 70, endPoint x: 476, endPoint y: 83, distance: 12.4
click at [476, 83] on div "Previous slide Next slide Omni Mont-Royal Hotel Canada , Quebec , Montreal 4.4 …" at bounding box center [431, 148] width 153 height 221
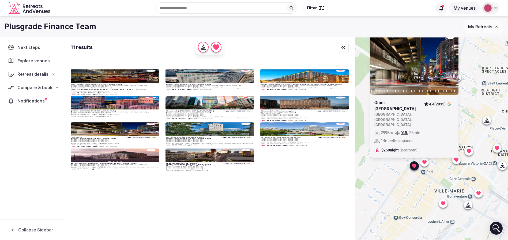
drag, startPoint x: 471, startPoint y: 86, endPoint x: 471, endPoint y: 91, distance: 4.6
click at [471, 91] on div "Previous slide Next slide Omni Mont-Royal Hotel Canada , Quebec , Montreal 4.4 …" at bounding box center [431, 148] width 153 height 221
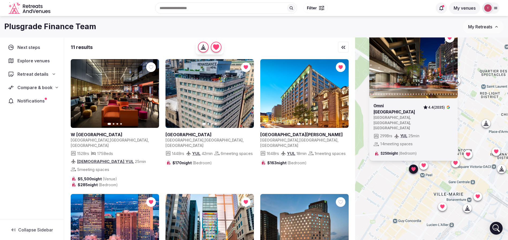
click at [452, 66] on icon "button" at bounding box center [450, 64] width 2 height 4
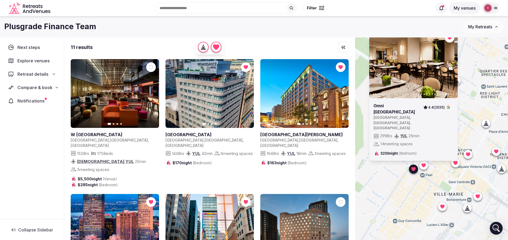
click at [452, 66] on icon "button" at bounding box center [450, 64] width 2 height 4
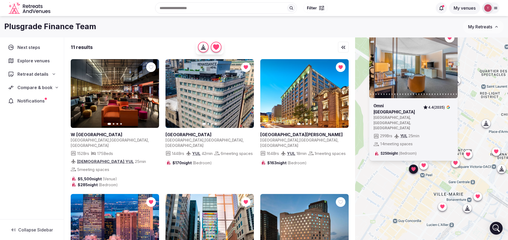
click at [452, 66] on icon "button" at bounding box center [450, 64] width 4 height 4
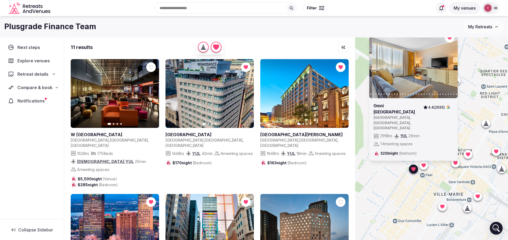
click at [452, 66] on icon "button" at bounding box center [450, 64] width 4 height 4
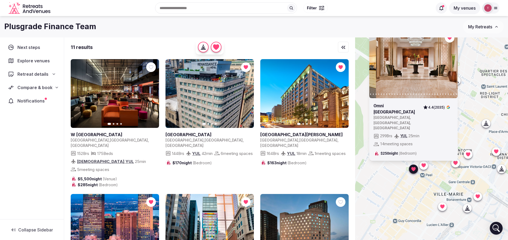
click at [452, 66] on icon "button" at bounding box center [450, 64] width 4 height 4
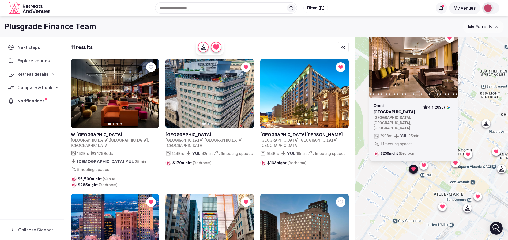
click at [452, 66] on icon "button" at bounding box center [450, 64] width 4 height 4
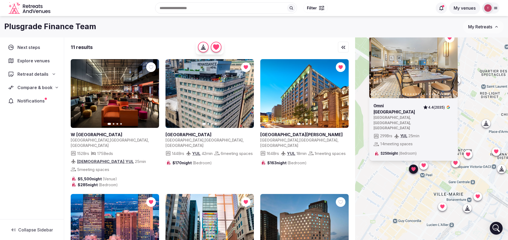
click at [452, 66] on icon "button" at bounding box center [450, 64] width 4 height 4
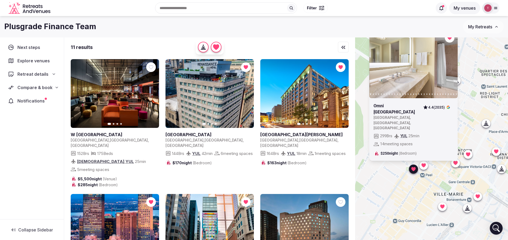
click at [431, 190] on div "Previous slide Next slide Omni Mont-Royal Hotel Canada , Quebec , Montreal 4.4 …" at bounding box center [431, 148] width 153 height 221
click at [426, 167] on icon at bounding box center [424, 165] width 4 height 4
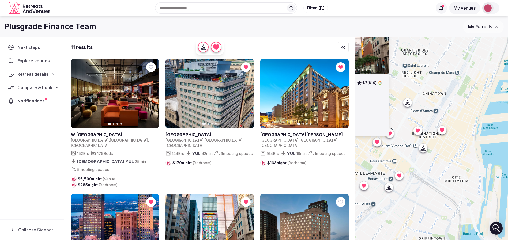
drag, startPoint x: 467, startPoint y: 202, endPoint x: 388, endPoint y: 181, distance: 81.8
click at [388, 181] on div "Previous slide Next slide Hotel Le Germain Montreal Canada , Quebec , Montreal …" at bounding box center [431, 148] width 153 height 221
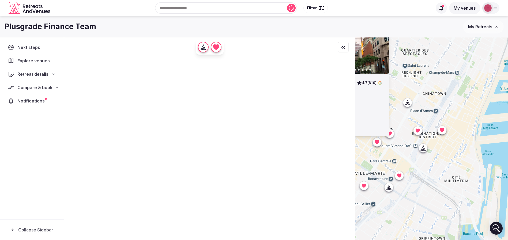
click at [444, 133] on div at bounding box center [442, 130] width 9 height 9
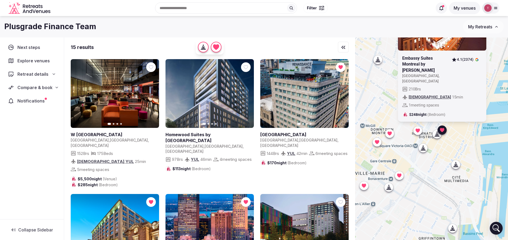
click at [421, 73] on link at bounding box center [424, 64] width 45 height 18
click at [420, 129] on icon at bounding box center [418, 131] width 4 height 4
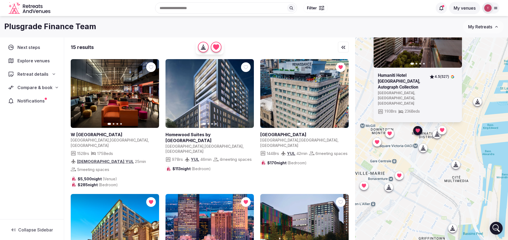
click at [385, 86] on link at bounding box center [401, 81] width 47 height 18
click at [52, 86] on div "Compare & book" at bounding box center [32, 87] width 48 height 6
click at [43, 98] on span "Shortlisted venues (6)" at bounding box center [34, 97] width 42 height 5
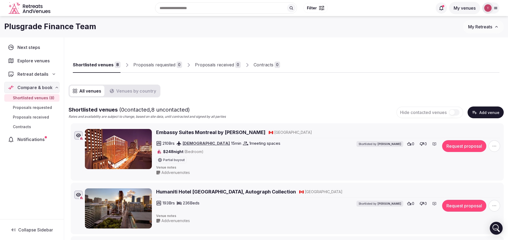
click at [497, 150] on span "button" at bounding box center [495, 146] width 12 height 12
click at [462, 131] on button "Remove Venue" at bounding box center [480, 128] width 45 height 9
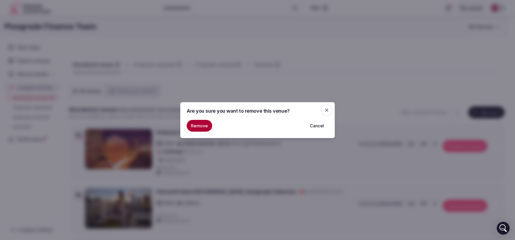
click at [194, 124] on button "Remove" at bounding box center [199, 126] width 25 height 12
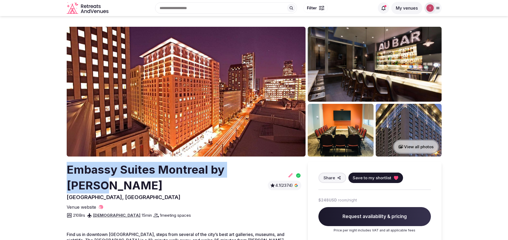
drag, startPoint x: 68, startPoint y: 166, endPoint x: 256, endPoint y: 166, distance: 188.4
click at [256, 166] on h2 "Embassy Suites Montreal by Hilton" at bounding box center [166, 178] width 199 height 32
copy h2 "Embassy Suites Montreal by Hilton"
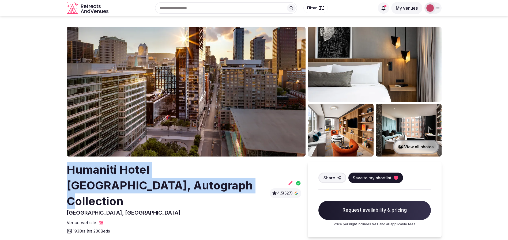
drag, startPoint x: 62, startPoint y: 172, endPoint x: 136, endPoint y: 180, distance: 74.5
copy h2 "Humaniti Hotel [GEOGRAPHIC_DATA], Autograph Collection"
